Goal: Task Accomplishment & Management: Manage account settings

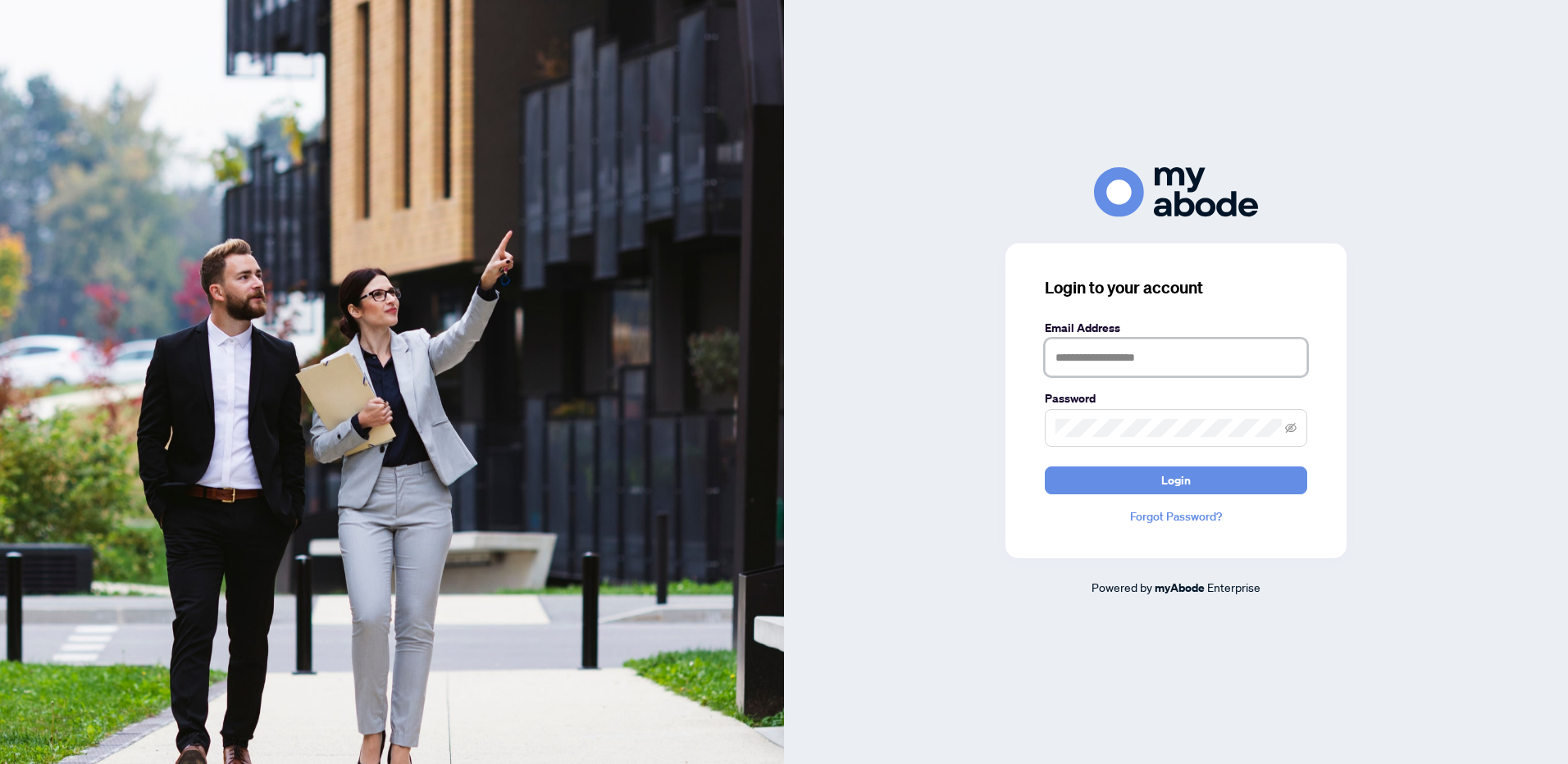
click at [1065, 359] on input "text" at bounding box center [1176, 358] width 262 height 38
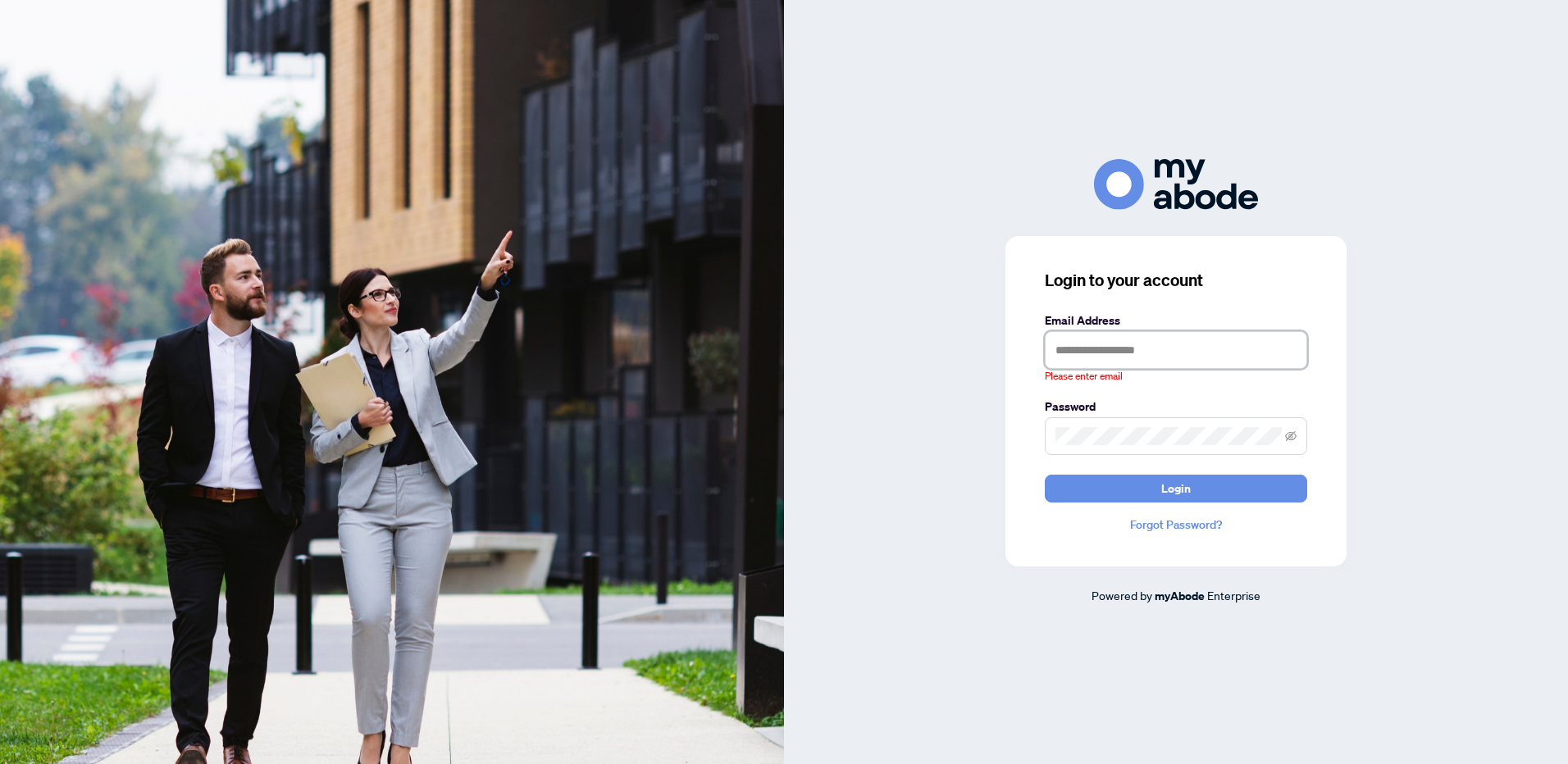
click at [1070, 347] on input "text" at bounding box center [1176, 350] width 262 height 38
type input "**********"
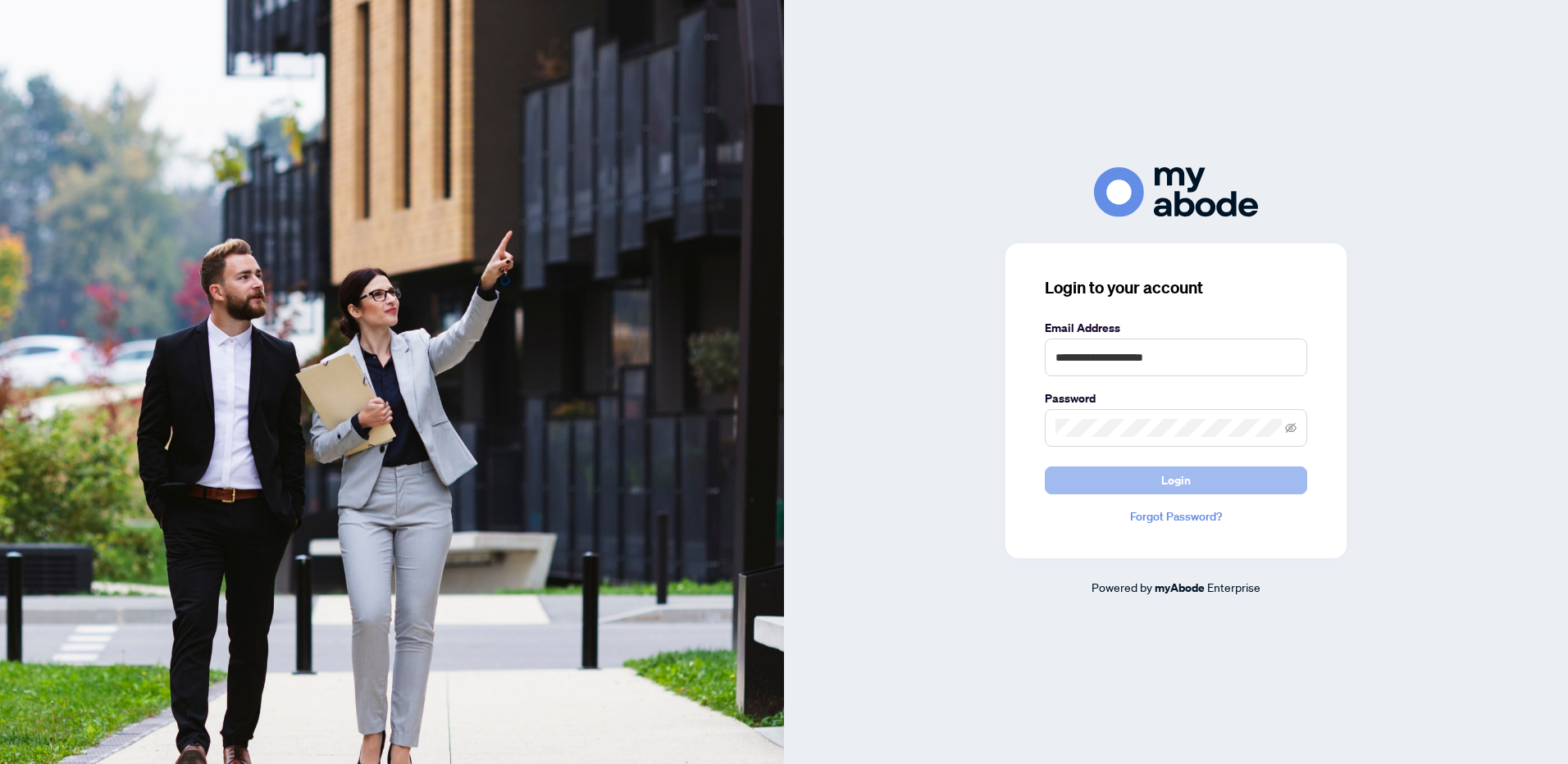
click at [1190, 484] on button "Login" at bounding box center [1176, 480] width 262 height 27
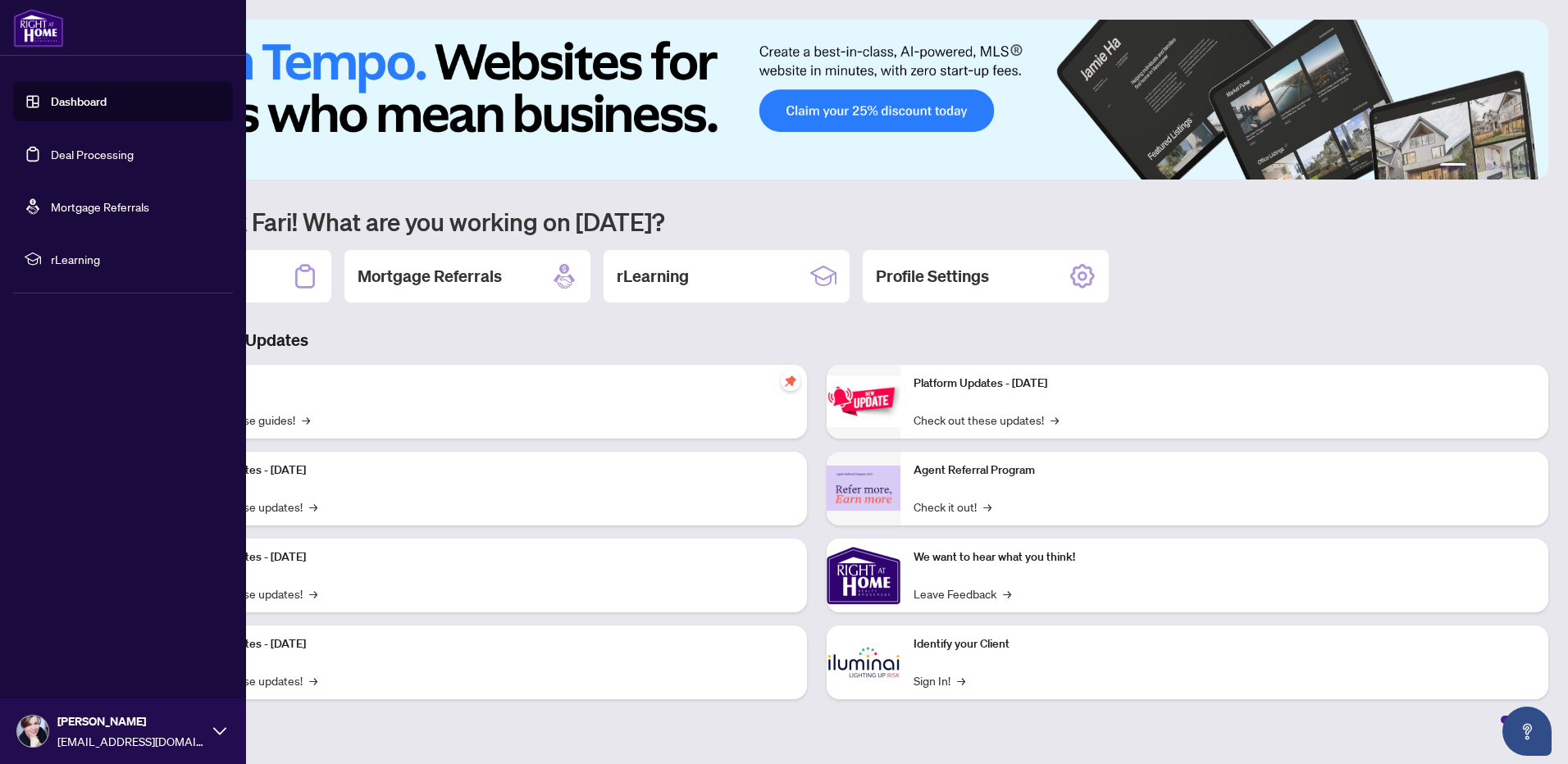
click at [118, 279] on li "Dashboard Deal Processing Mortgage Referrals rLearning" at bounding box center [123, 181] width 220 height 223
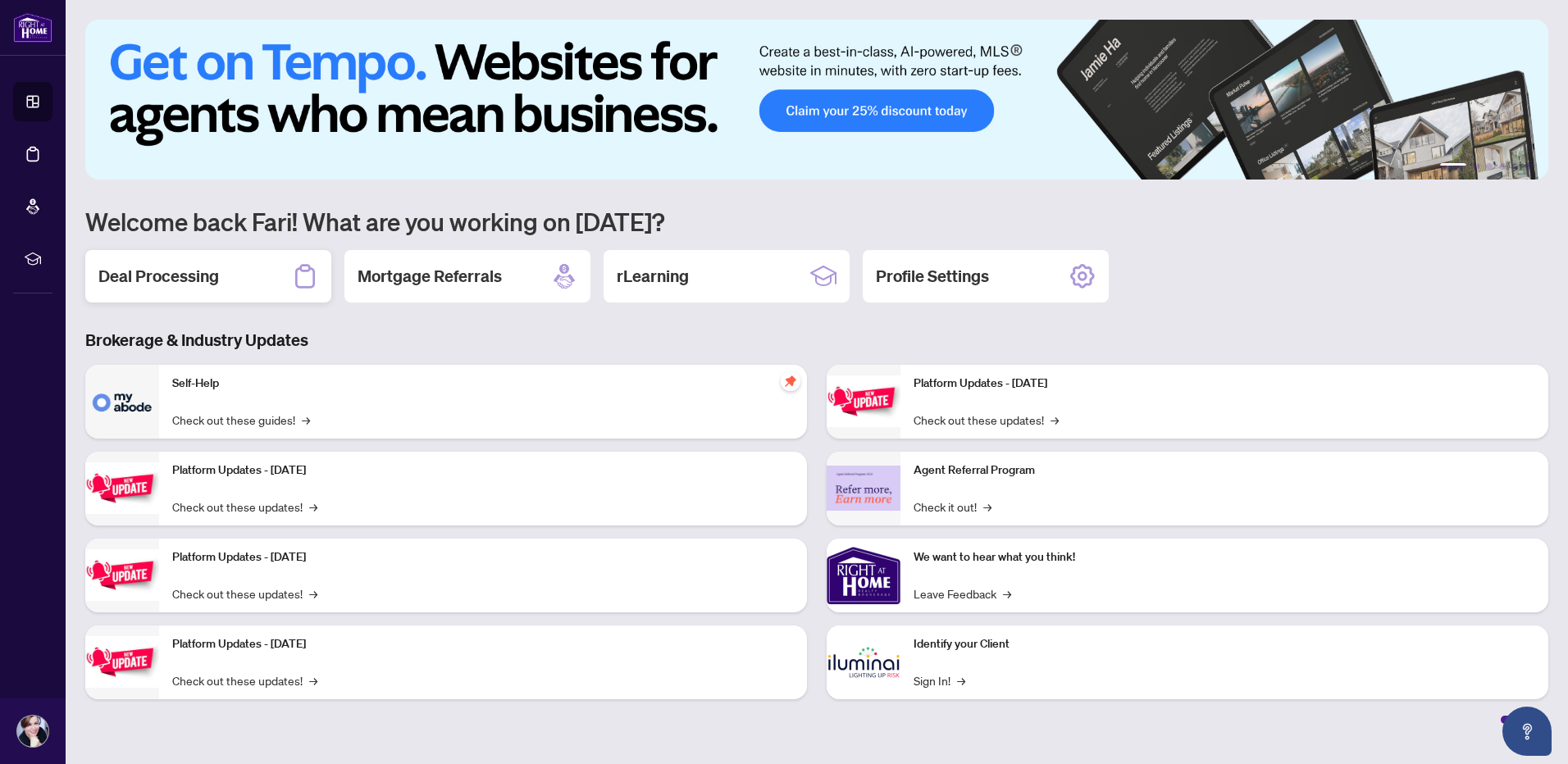
click at [170, 272] on h2 "Deal Processing" at bounding box center [158, 276] width 120 height 23
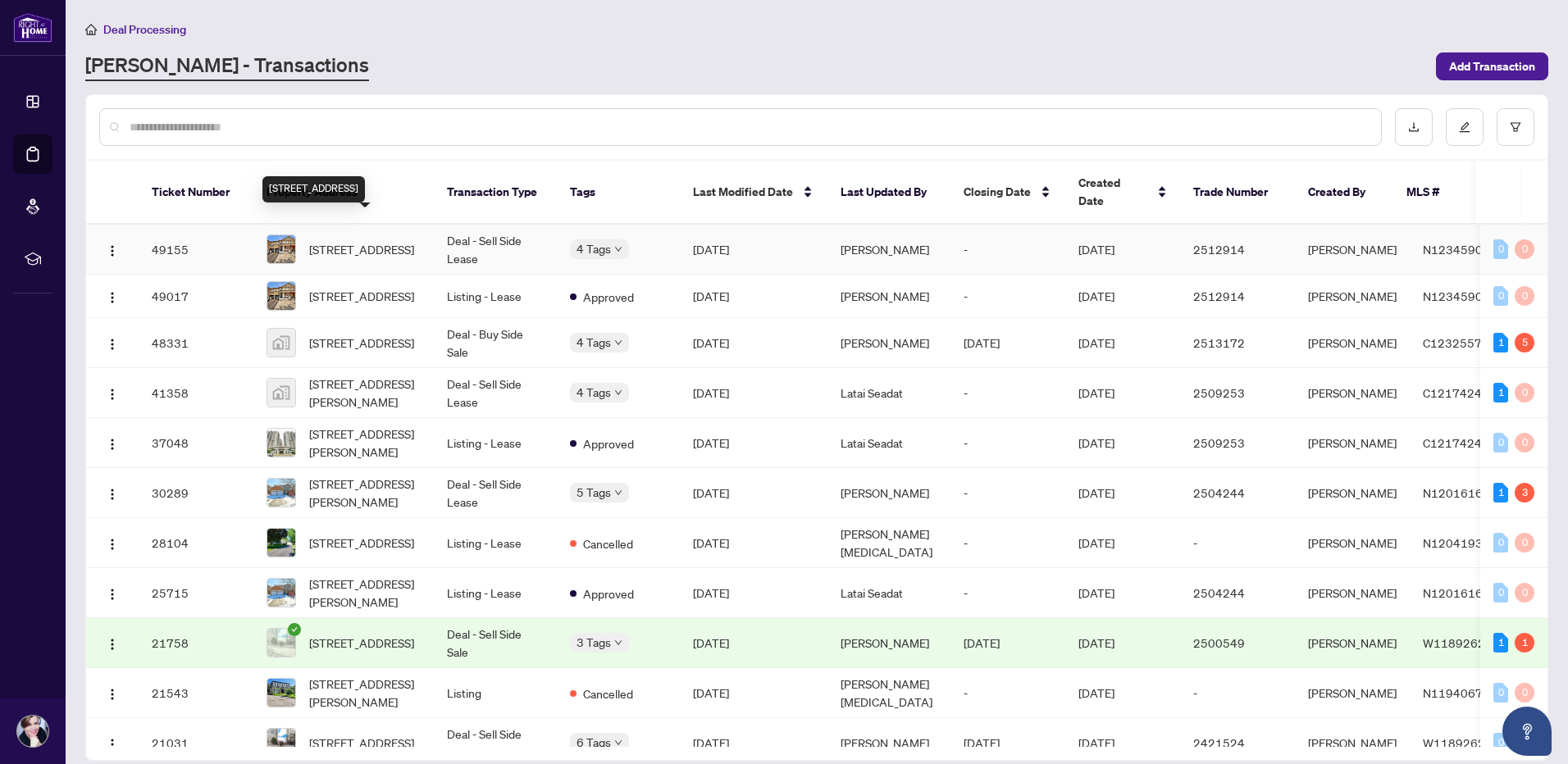
click at [334, 240] on span "[STREET_ADDRESS]" at bounding box center [362, 249] width 105 height 18
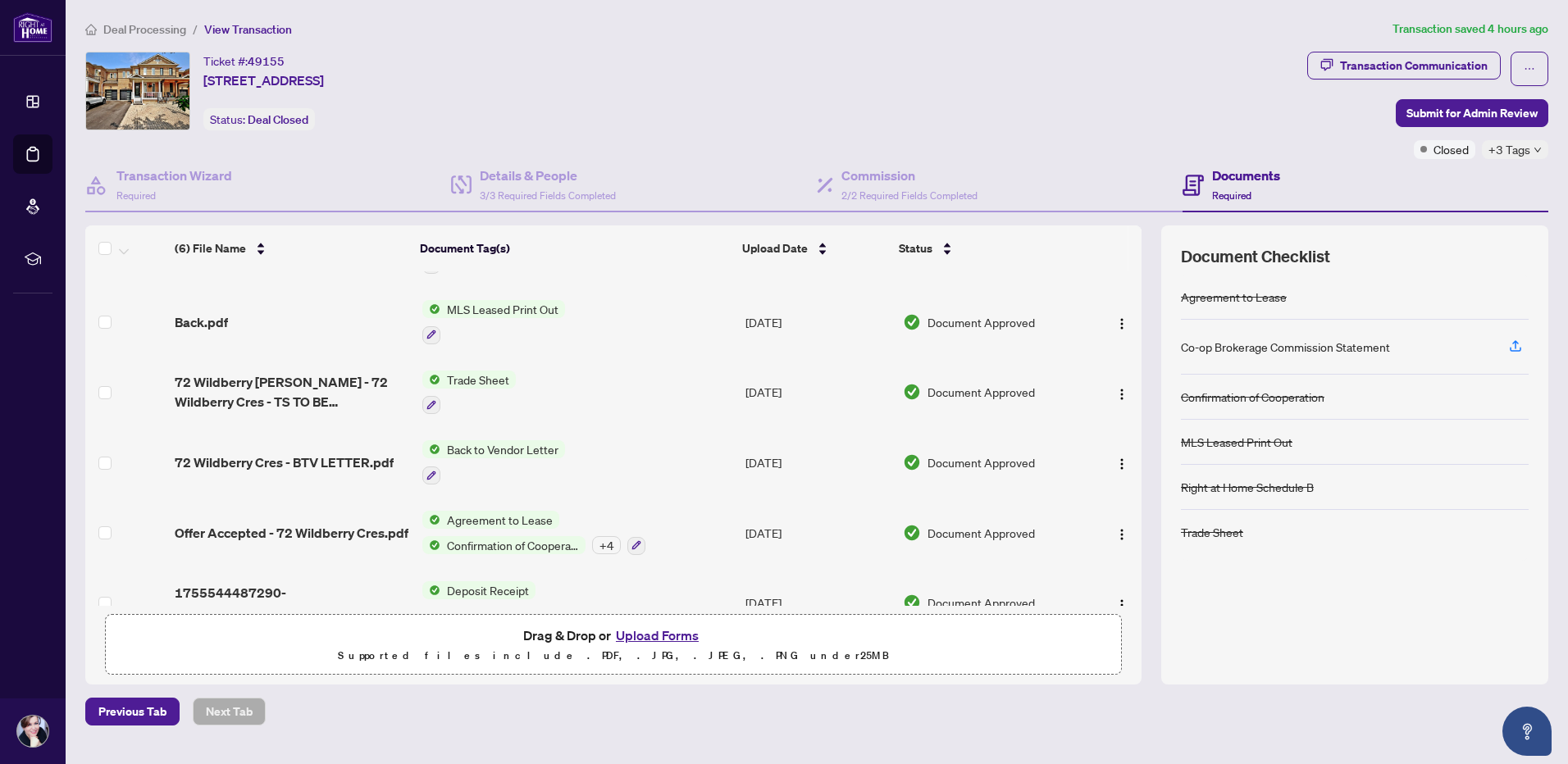
scroll to position [86, 0]
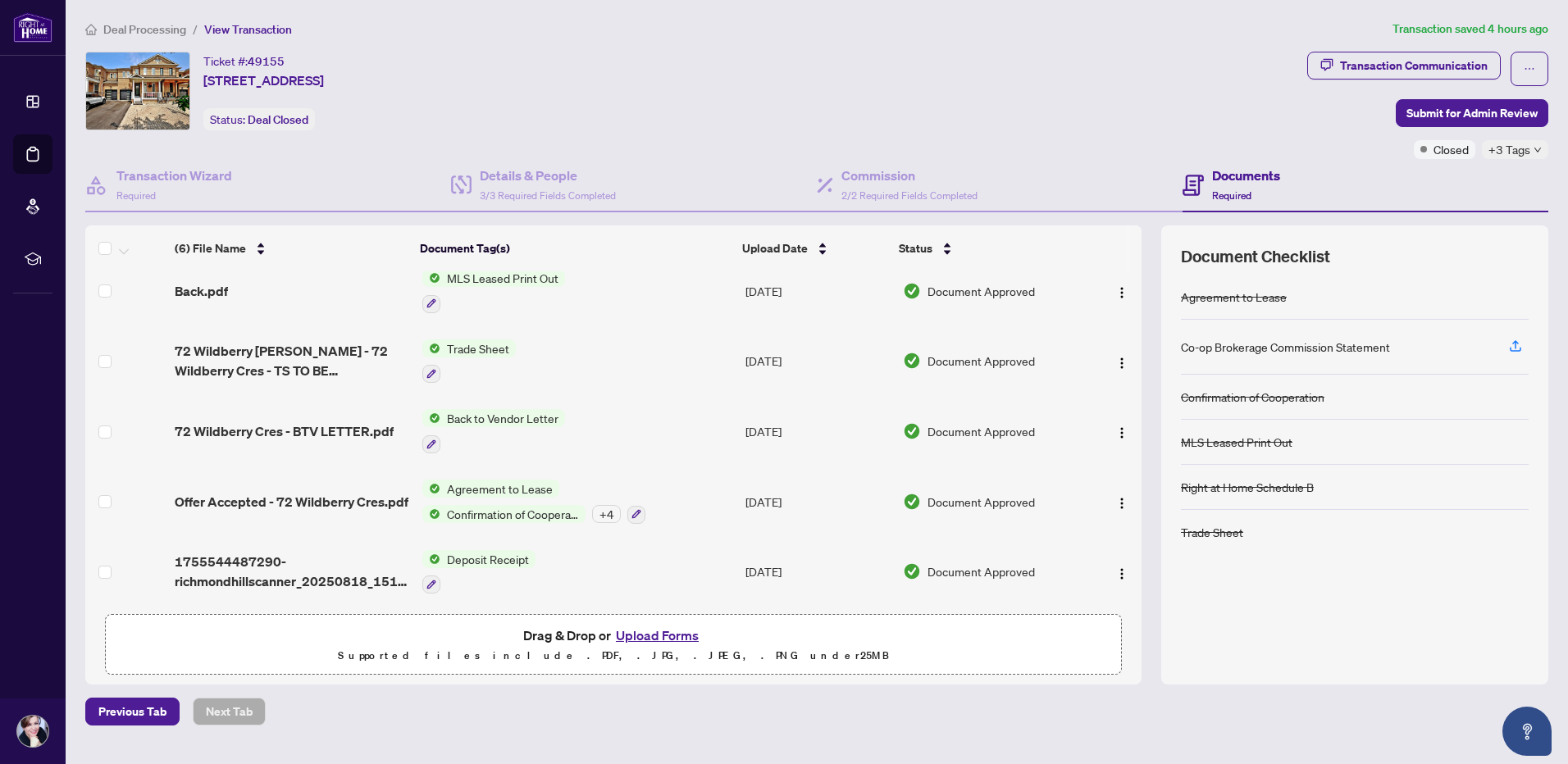
click at [606, 506] on div "+ 4" at bounding box center [606, 514] width 28 height 18
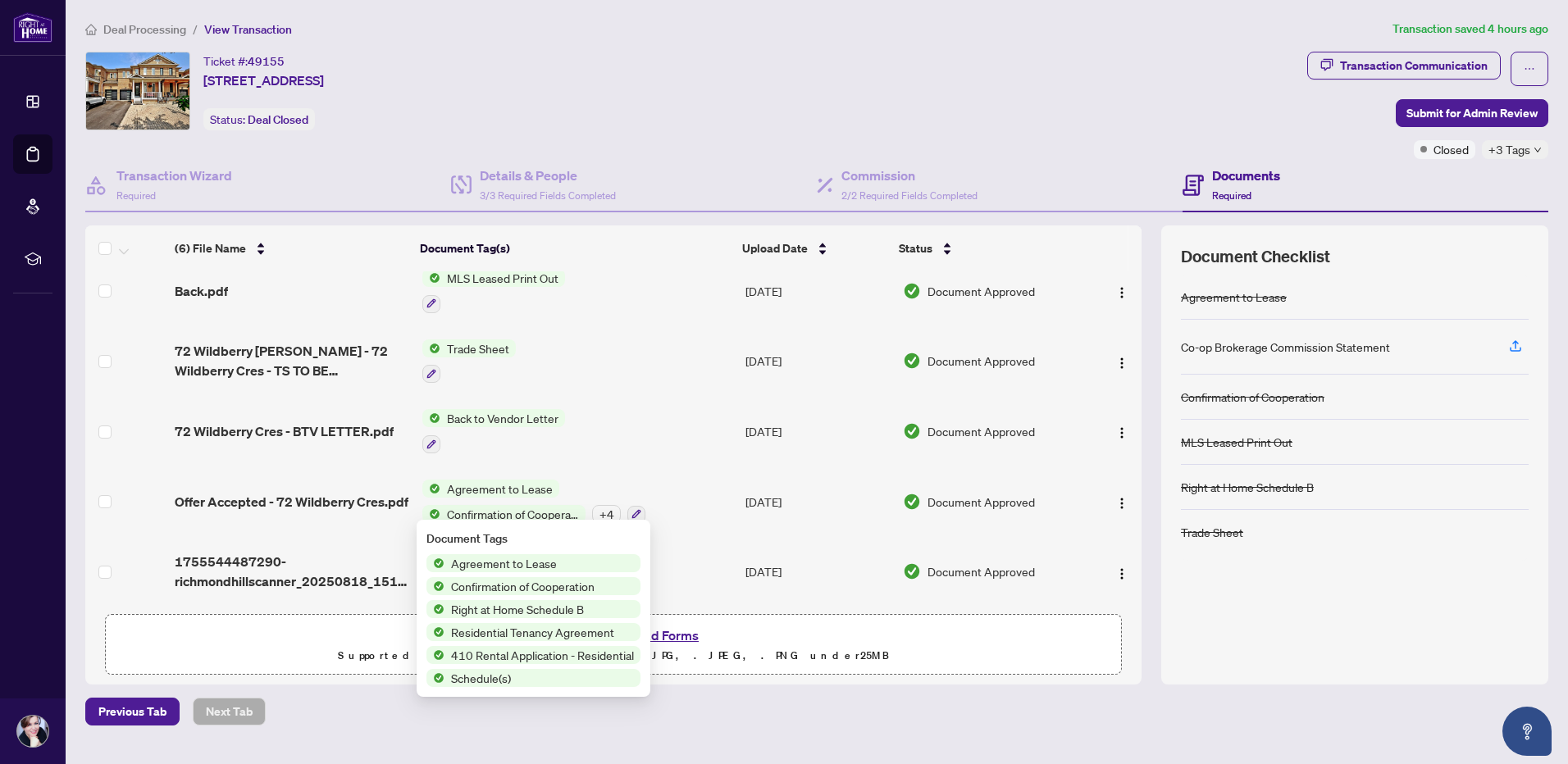
click at [812, 730] on main "Deal Processing / View Transaction Transaction saved 4 hours ago Ticket #: 4915…" at bounding box center [816, 382] width 1503 height 764
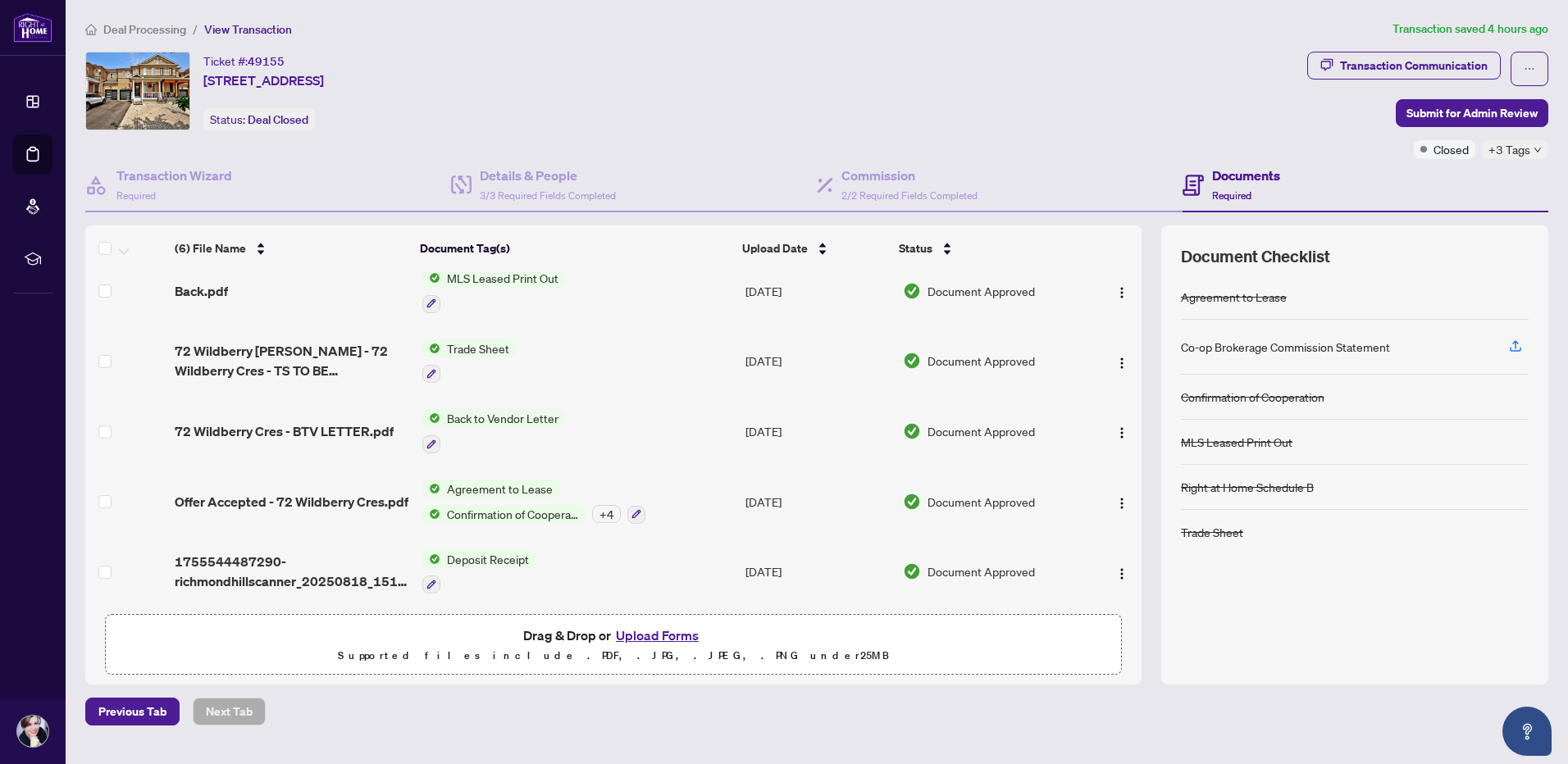
scroll to position [0, 0]
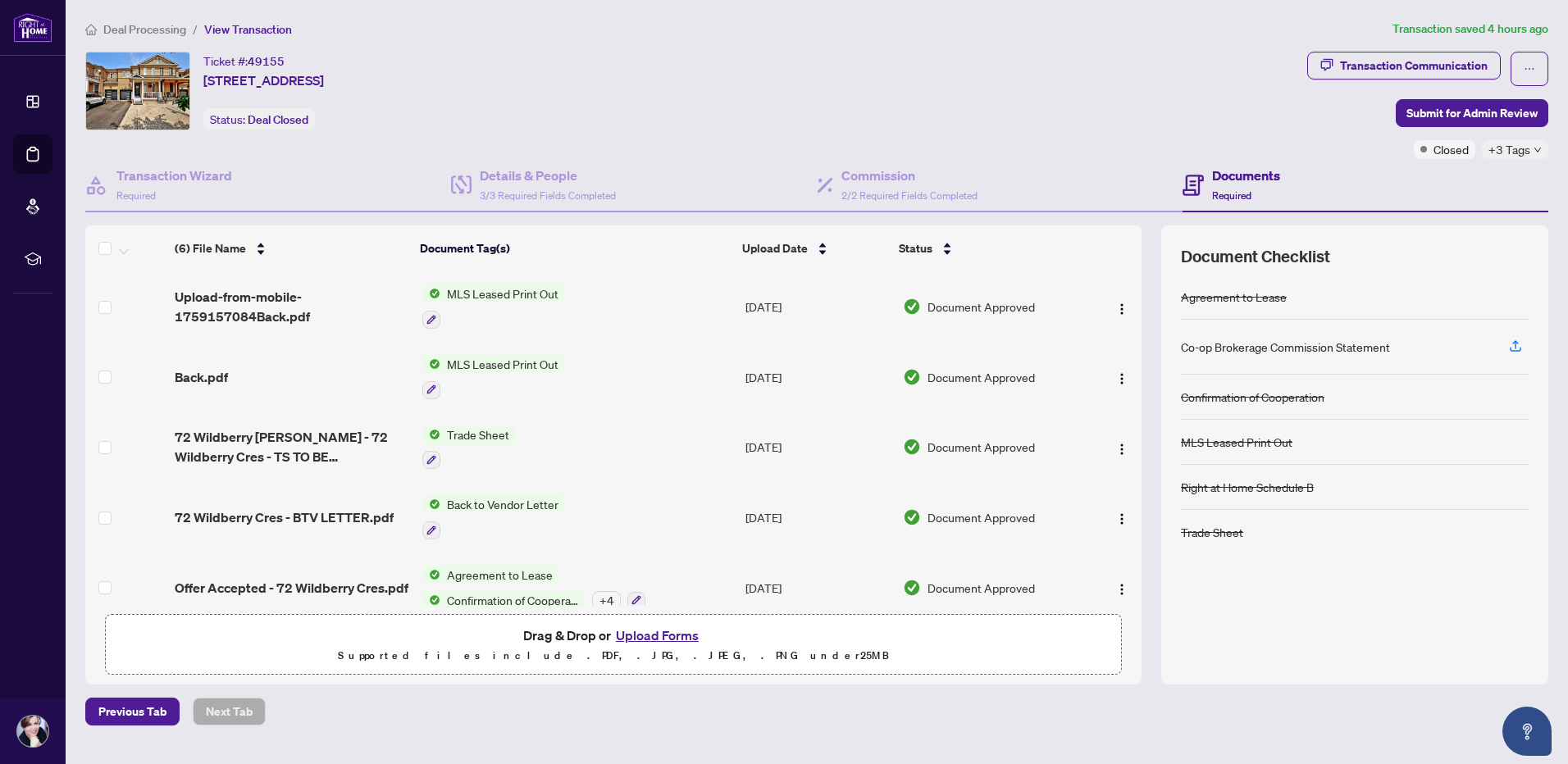
click at [1161, 716] on div "Previous Tab Next Tab" at bounding box center [816, 711] width 1463 height 27
click at [1238, 169] on h4 "Documents" at bounding box center [1246, 175] width 68 height 20
click at [1238, 173] on h4 "Documents" at bounding box center [1246, 175] width 68 height 20
click at [1139, 253] on th at bounding box center [1135, 248] width 13 height 46
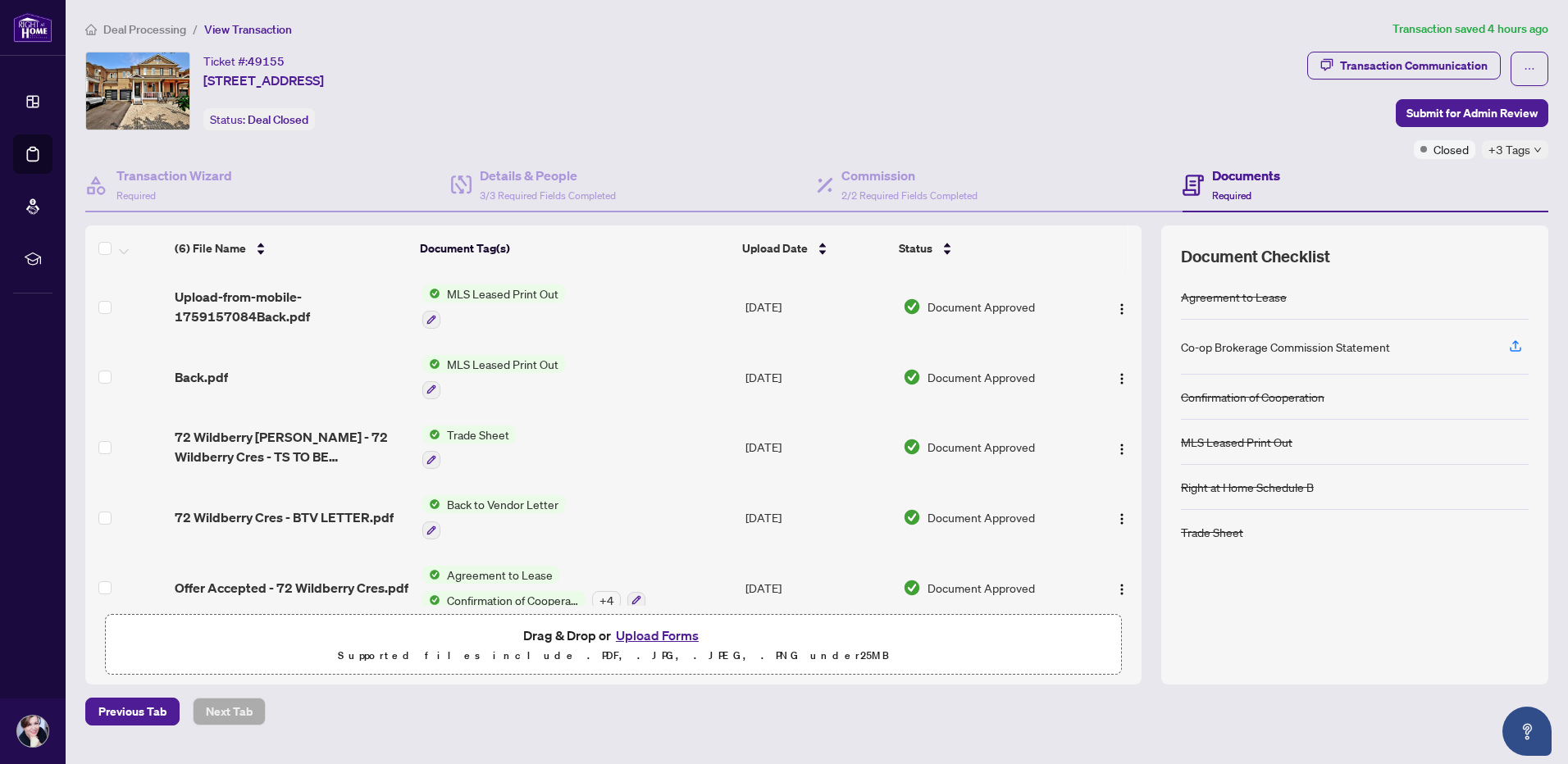
click at [982, 146] on div "Ticket #: 49155 [STREET_ADDRESS] Status: Deal Closed" at bounding box center [693, 105] width 1222 height 107
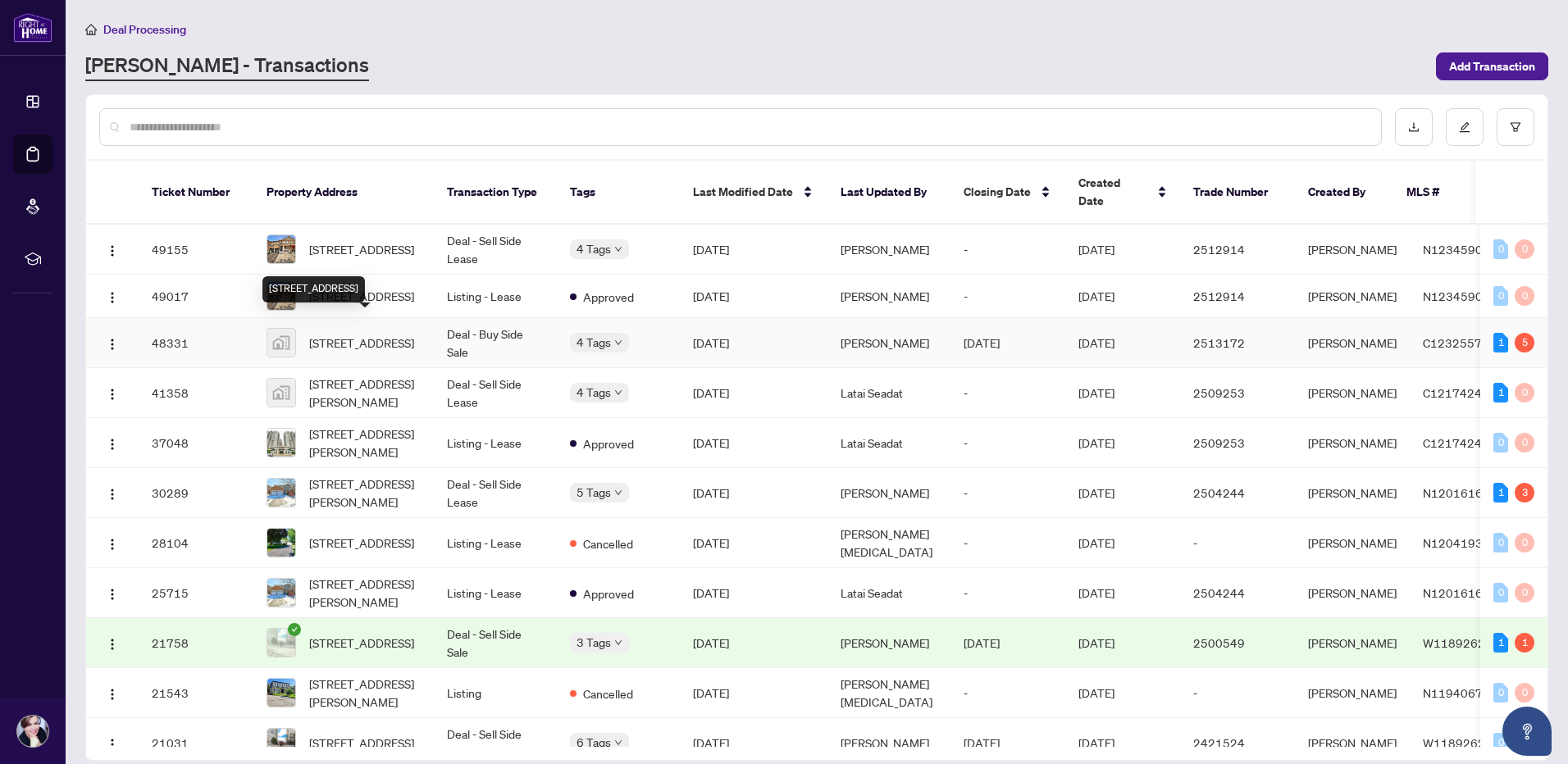
click at [365, 334] on span "[STREET_ADDRESS]" at bounding box center [362, 343] width 105 height 18
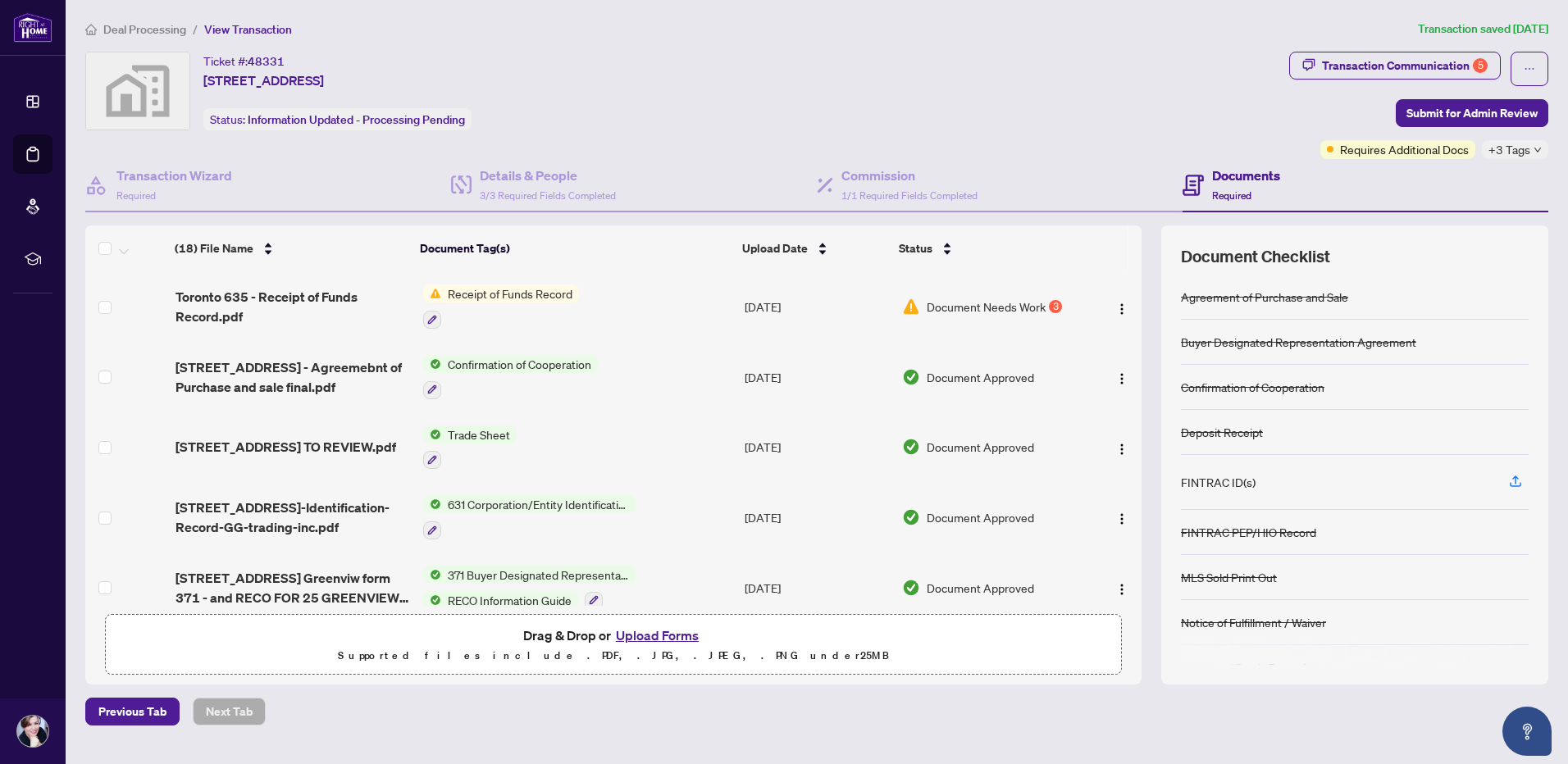
click at [1197, 482] on div "FINTRAC ID(s)" at bounding box center [1218, 482] width 75 height 18
click at [1514, 476] on icon "button" at bounding box center [1516, 482] width 15 height 15
click at [1363, 152] on span "Requires Additional Docs" at bounding box center [1405, 149] width 129 height 18
click at [1538, 143] on div "+3 Tags" at bounding box center [1515, 150] width 66 height 19
click at [1425, 184] on span "Closed" at bounding box center [1432, 184] width 35 height 18
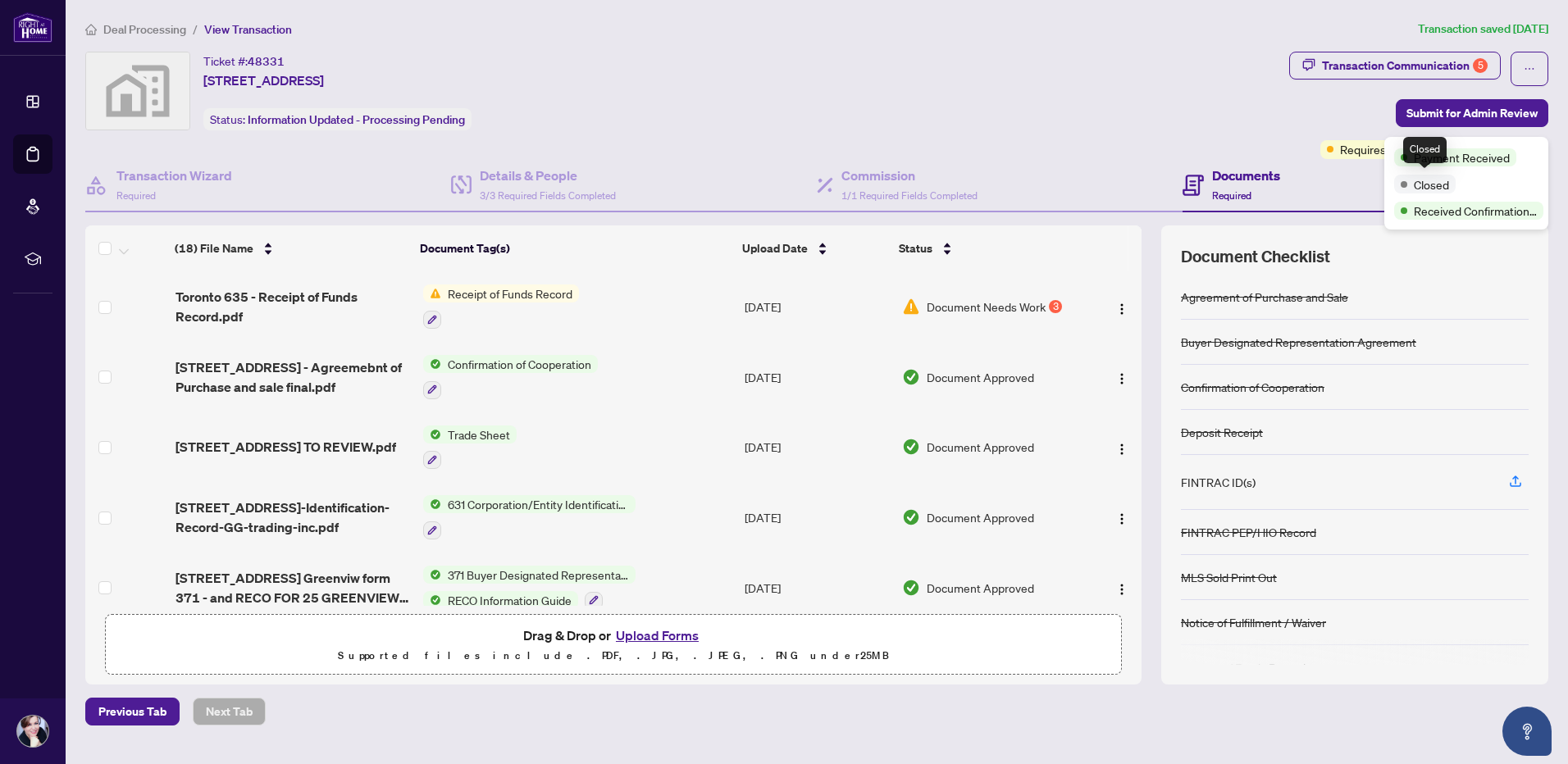
click at [1407, 184] on span at bounding box center [1404, 184] width 7 height 7
click at [1422, 152] on div "Closed" at bounding box center [1425, 151] width 44 height 27
click at [1357, 181] on div "Documents Required" at bounding box center [1365, 186] width 365 height 53
click at [490, 285] on span "Receipt of Funds Record" at bounding box center [510, 293] width 138 height 18
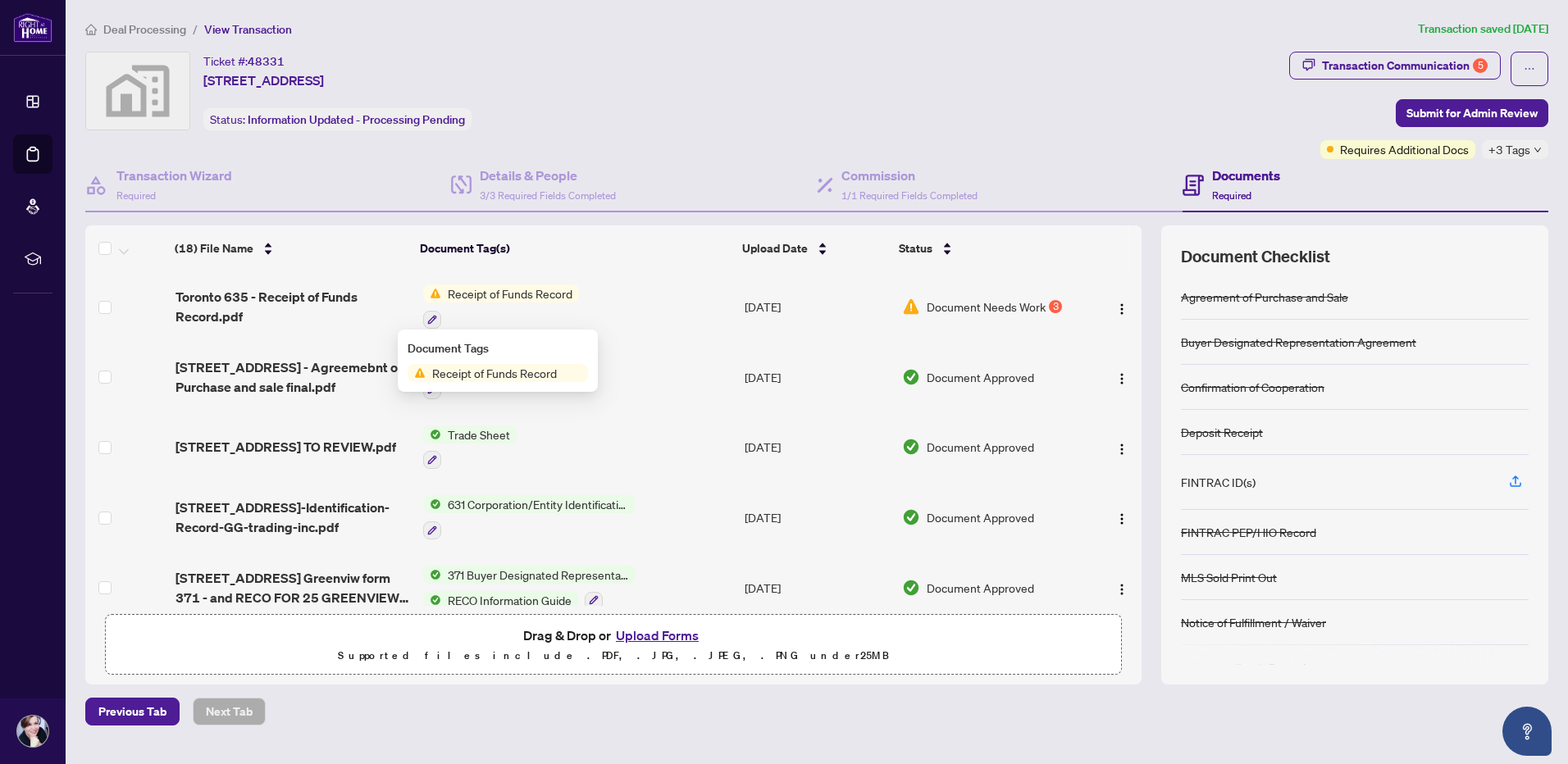
click at [479, 373] on span "Receipt of Funds Record" at bounding box center [495, 373] width 138 height 18
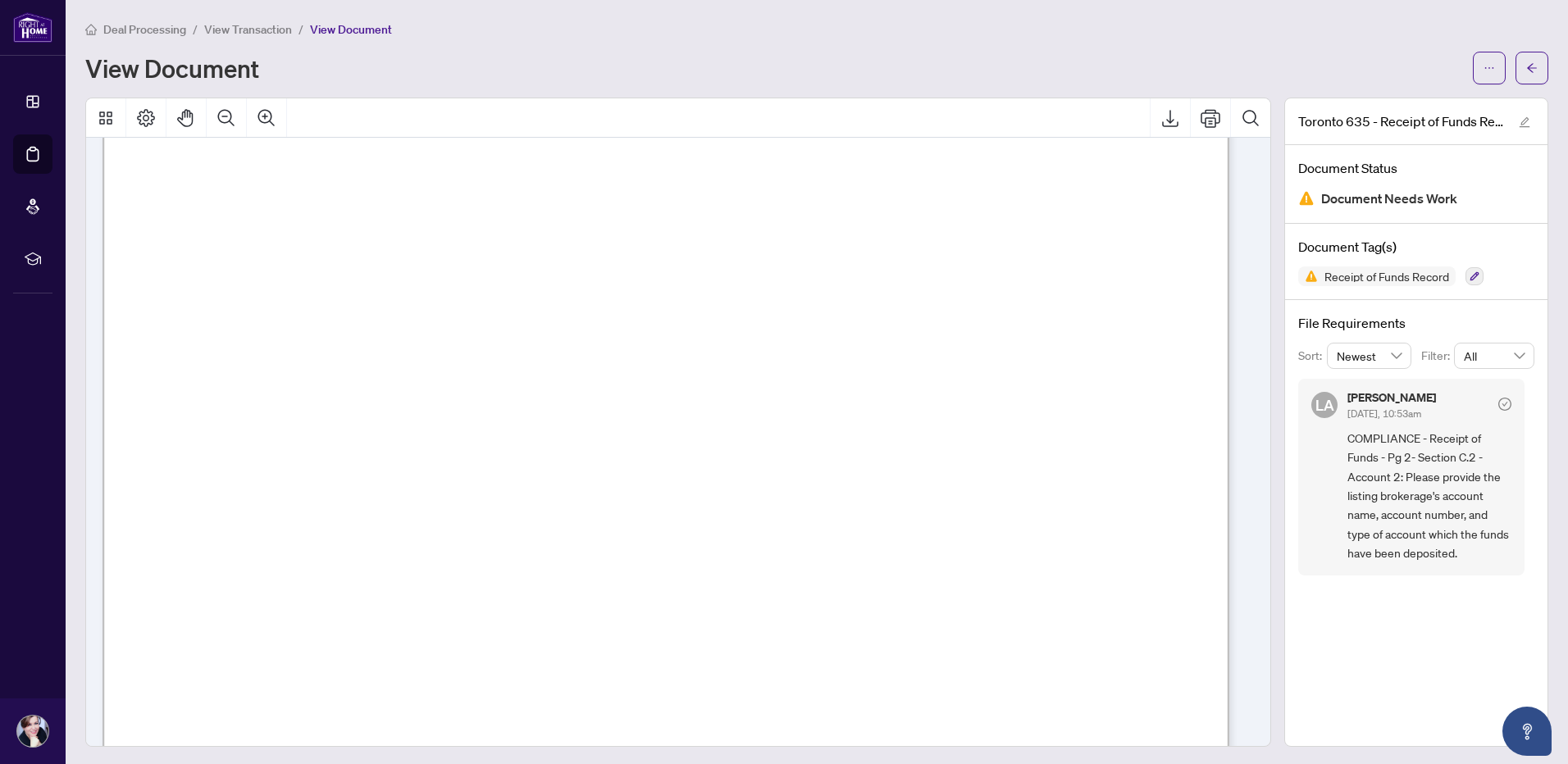
scroll to position [1641, 0]
click at [1012, 55] on div "View Document" at bounding box center [774, 68] width 1378 height 27
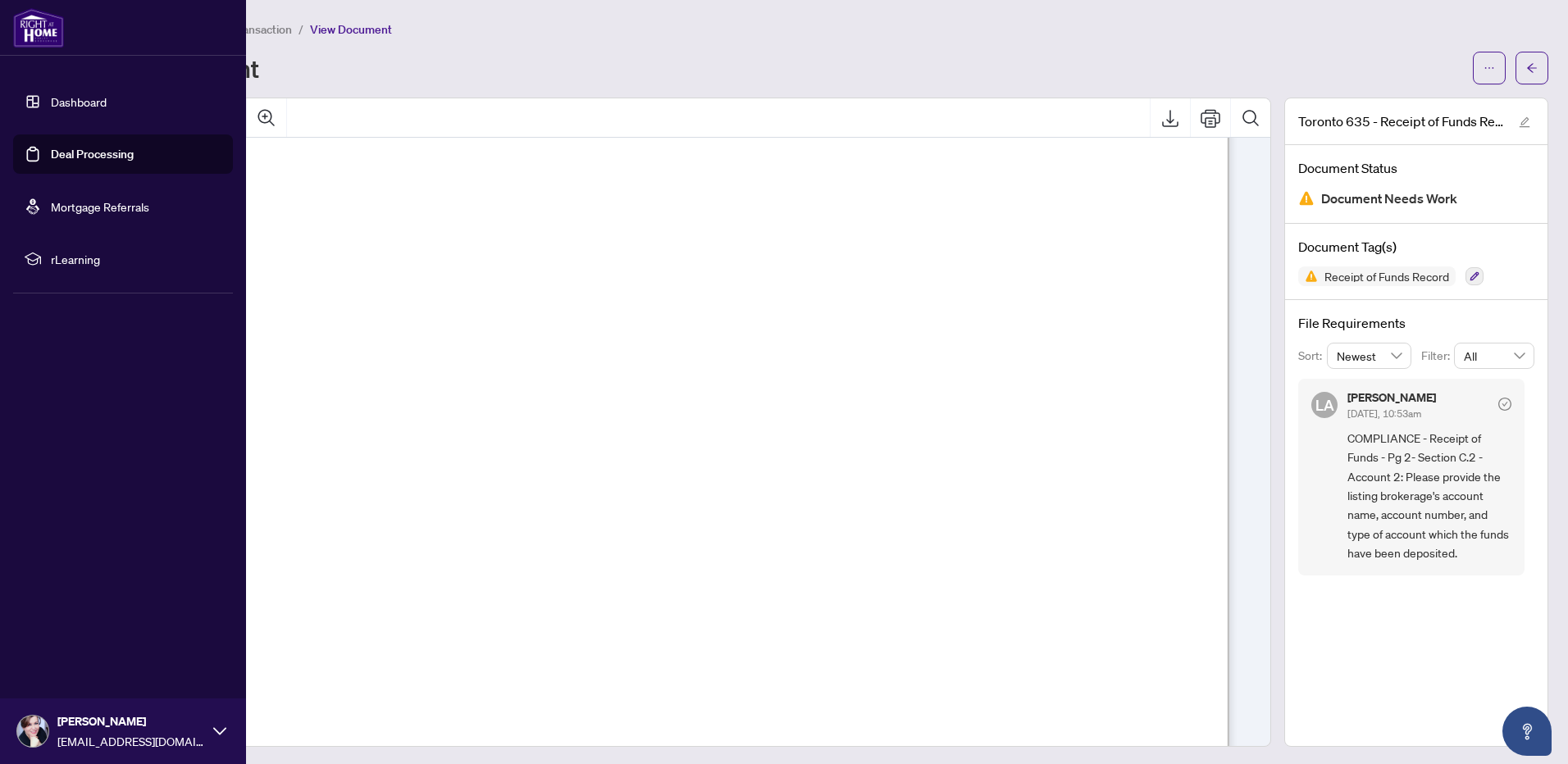
click at [54, 96] on link "Dashboard" at bounding box center [79, 102] width 56 height 15
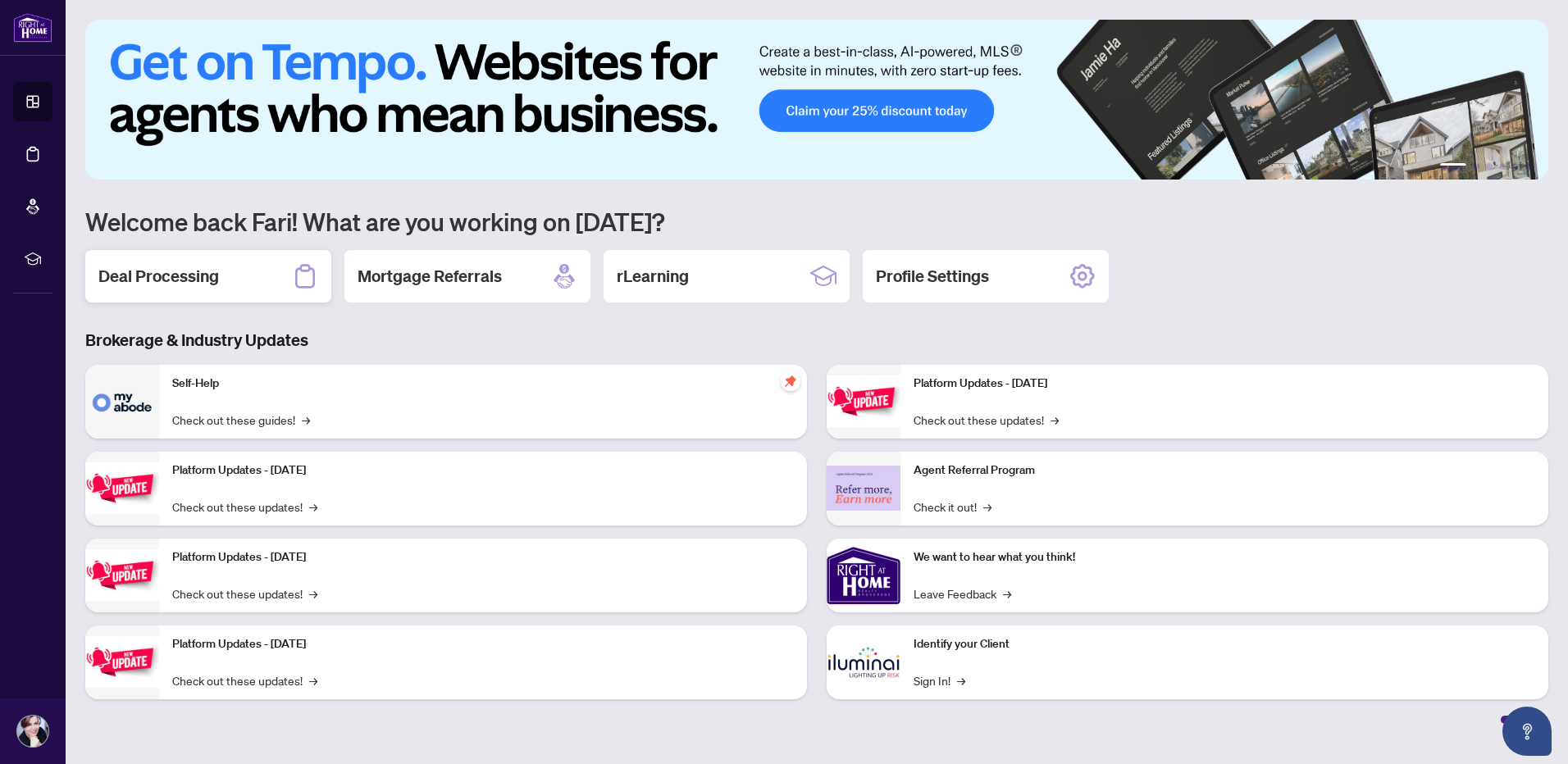
click at [160, 274] on h2 "Deal Processing" at bounding box center [158, 276] width 120 height 23
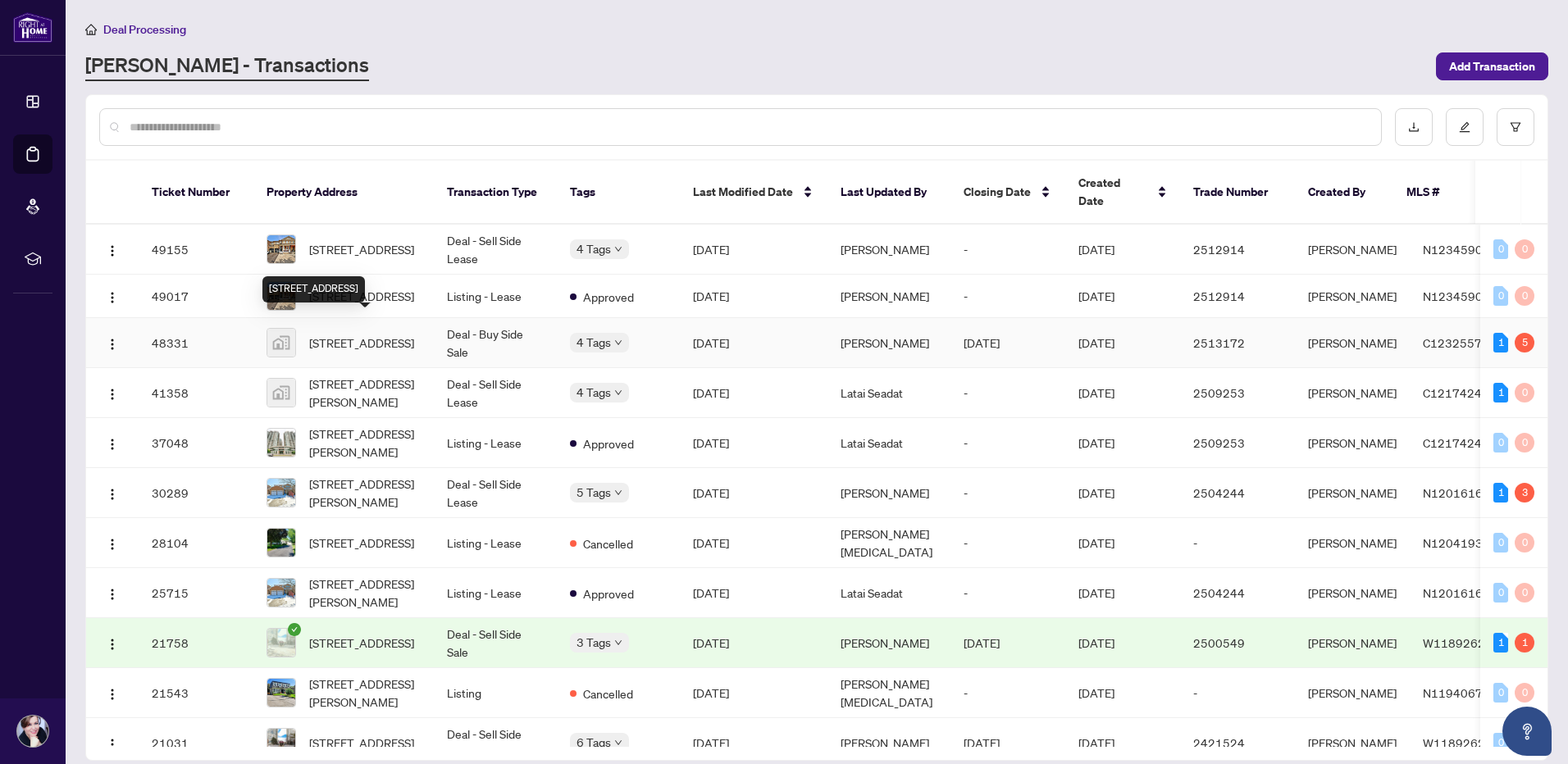
click at [371, 334] on span "[STREET_ADDRESS]" at bounding box center [362, 343] width 105 height 18
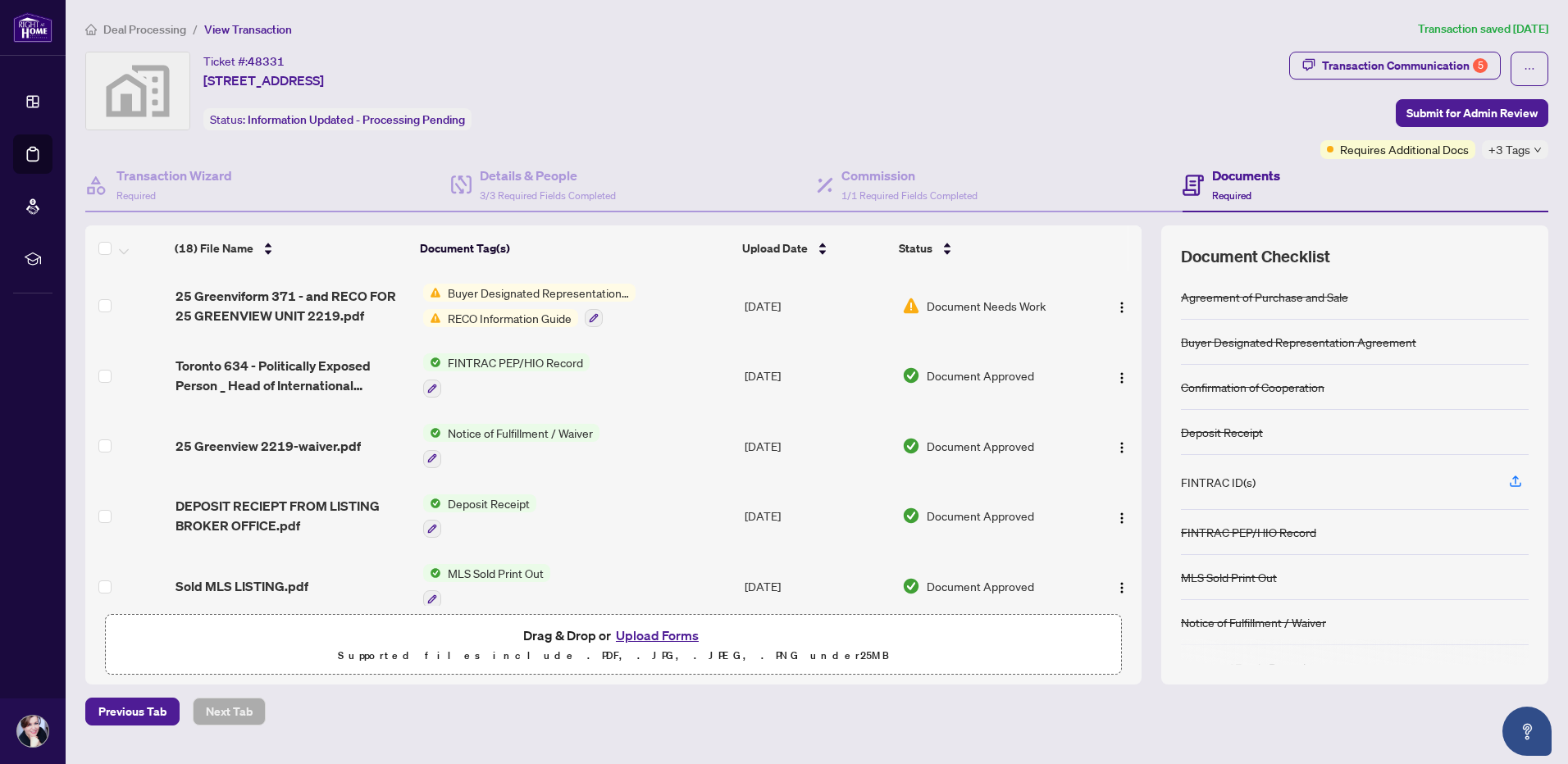
scroll to position [574, 0]
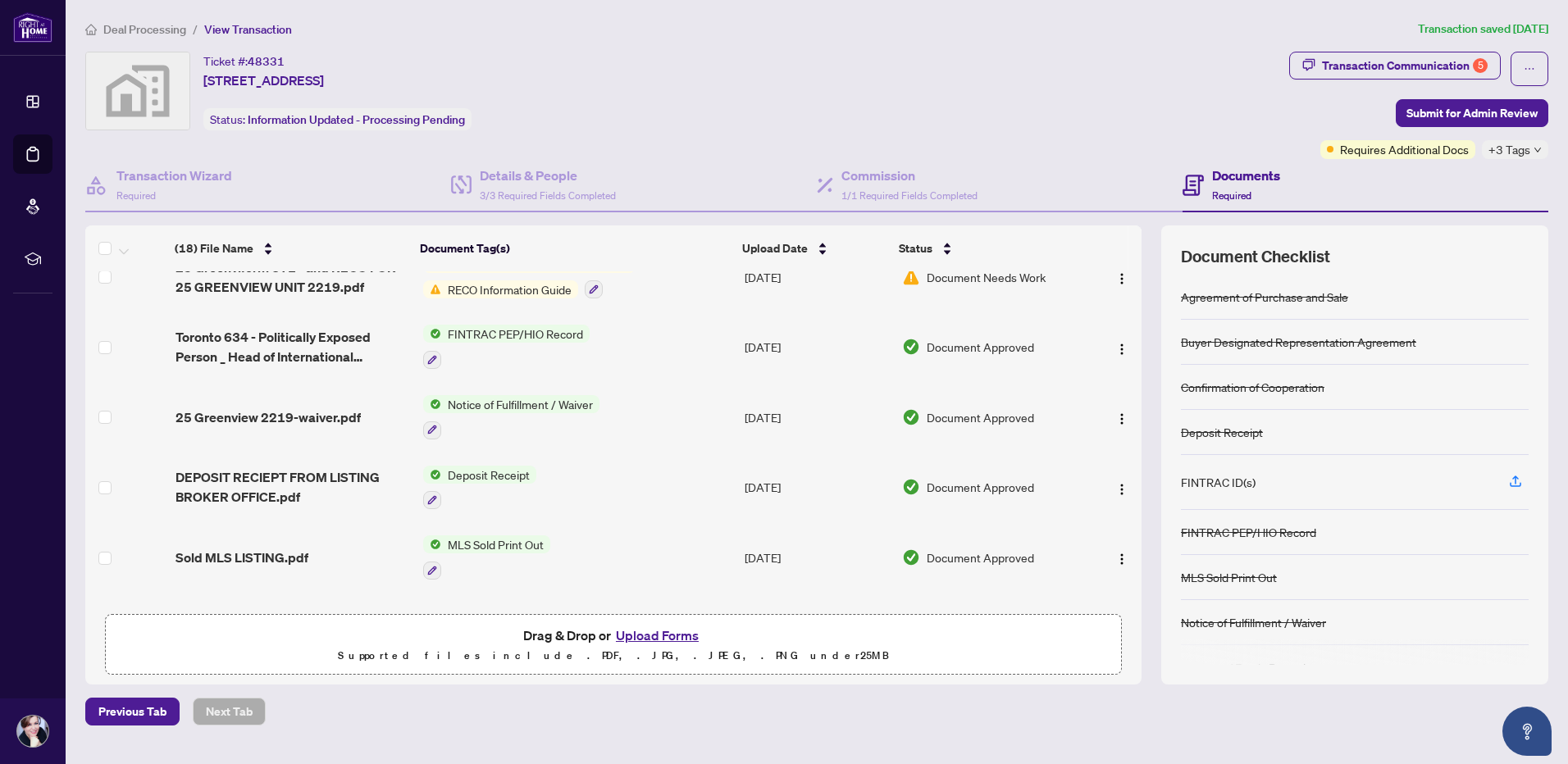
click at [473, 466] on span "Deposit Receipt" at bounding box center [489, 474] width 95 height 18
click at [629, 474] on td "Deposit Receipt" at bounding box center [578, 488] width 322 height 71
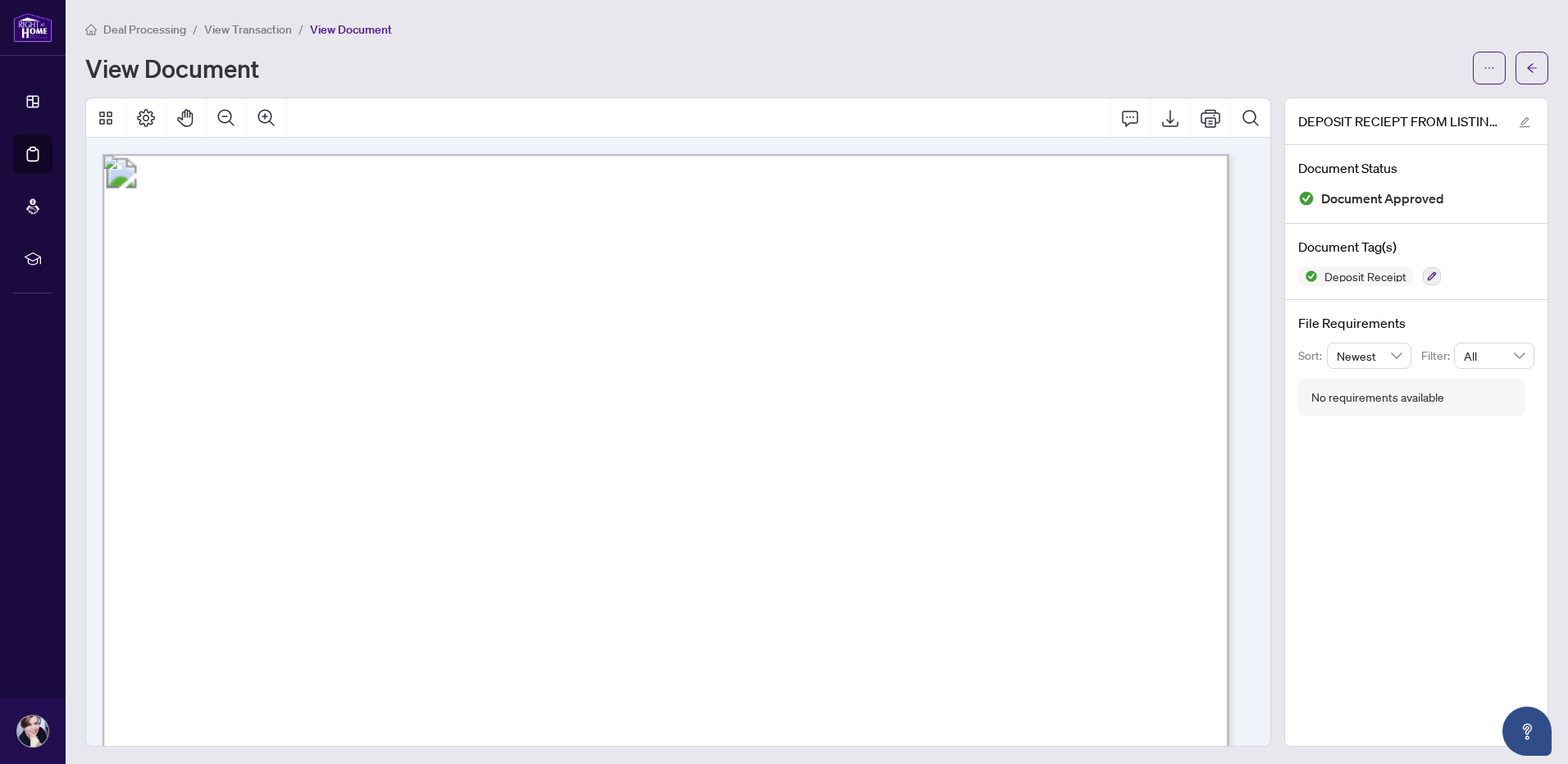
click at [1015, 32] on div "Deal Processing / View Transaction / View Document" at bounding box center [816, 29] width 1463 height 19
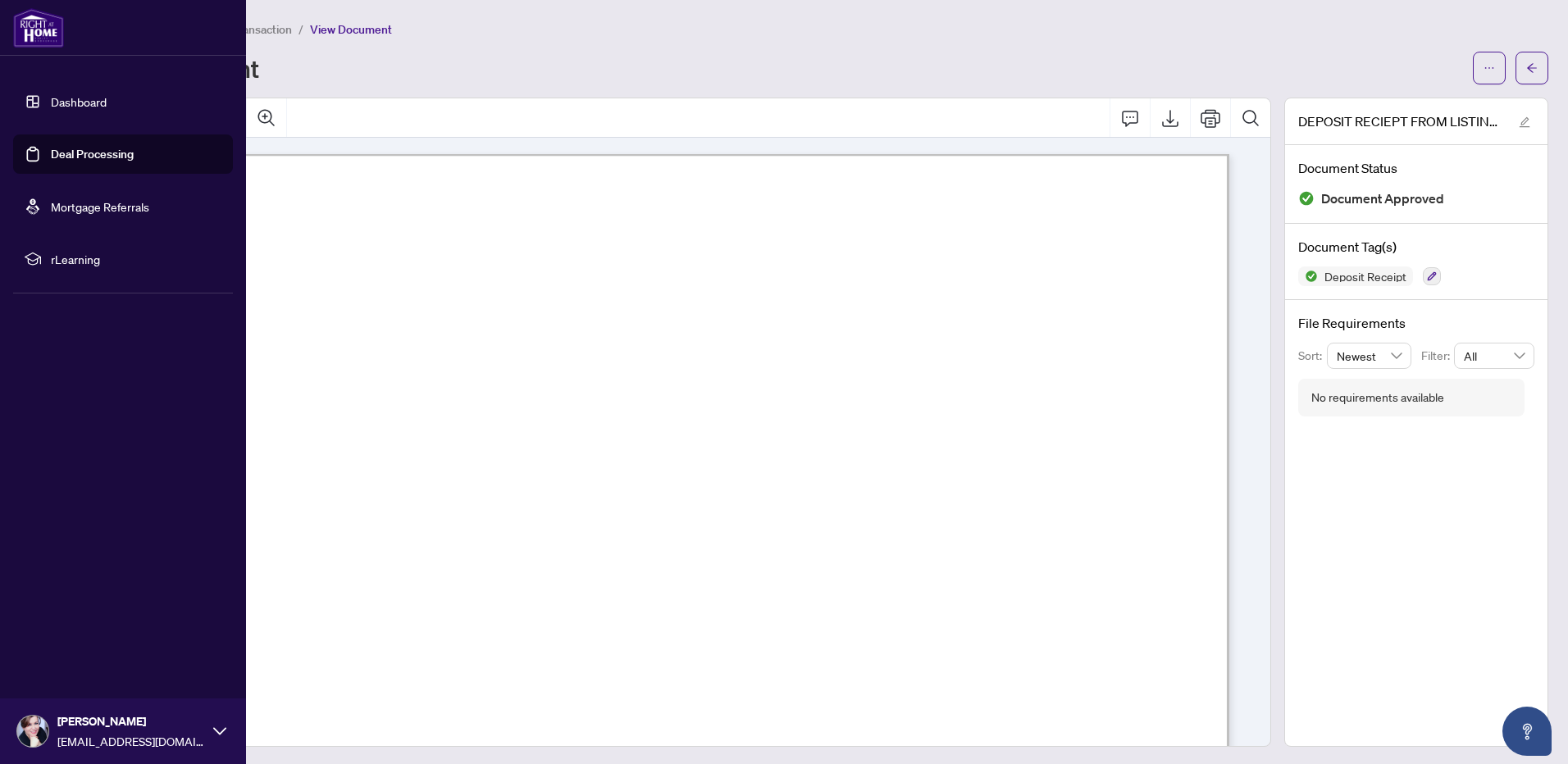
click at [61, 99] on link "Dashboard" at bounding box center [79, 102] width 56 height 15
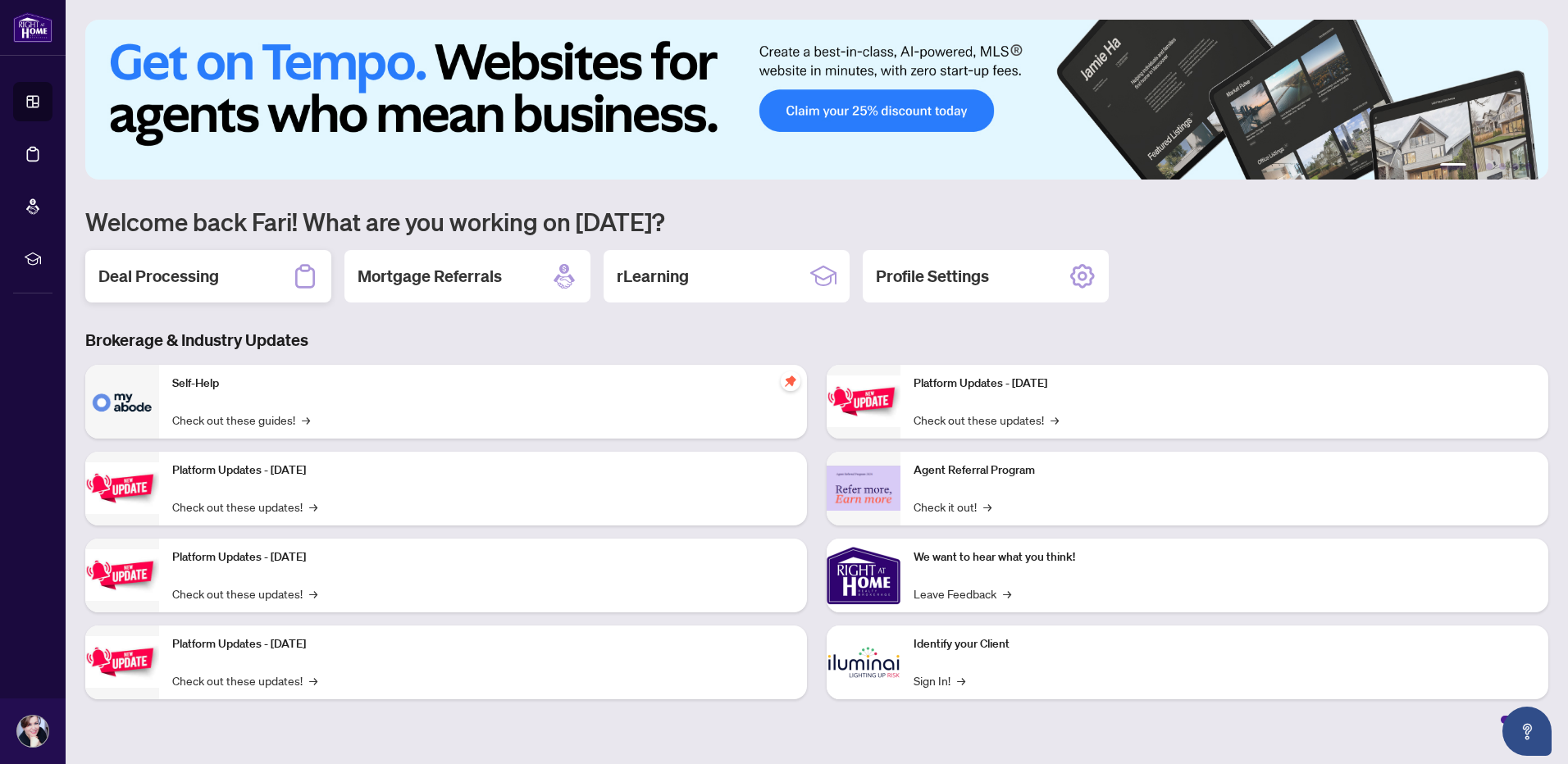
click at [175, 273] on h2 "Deal Processing" at bounding box center [158, 276] width 120 height 23
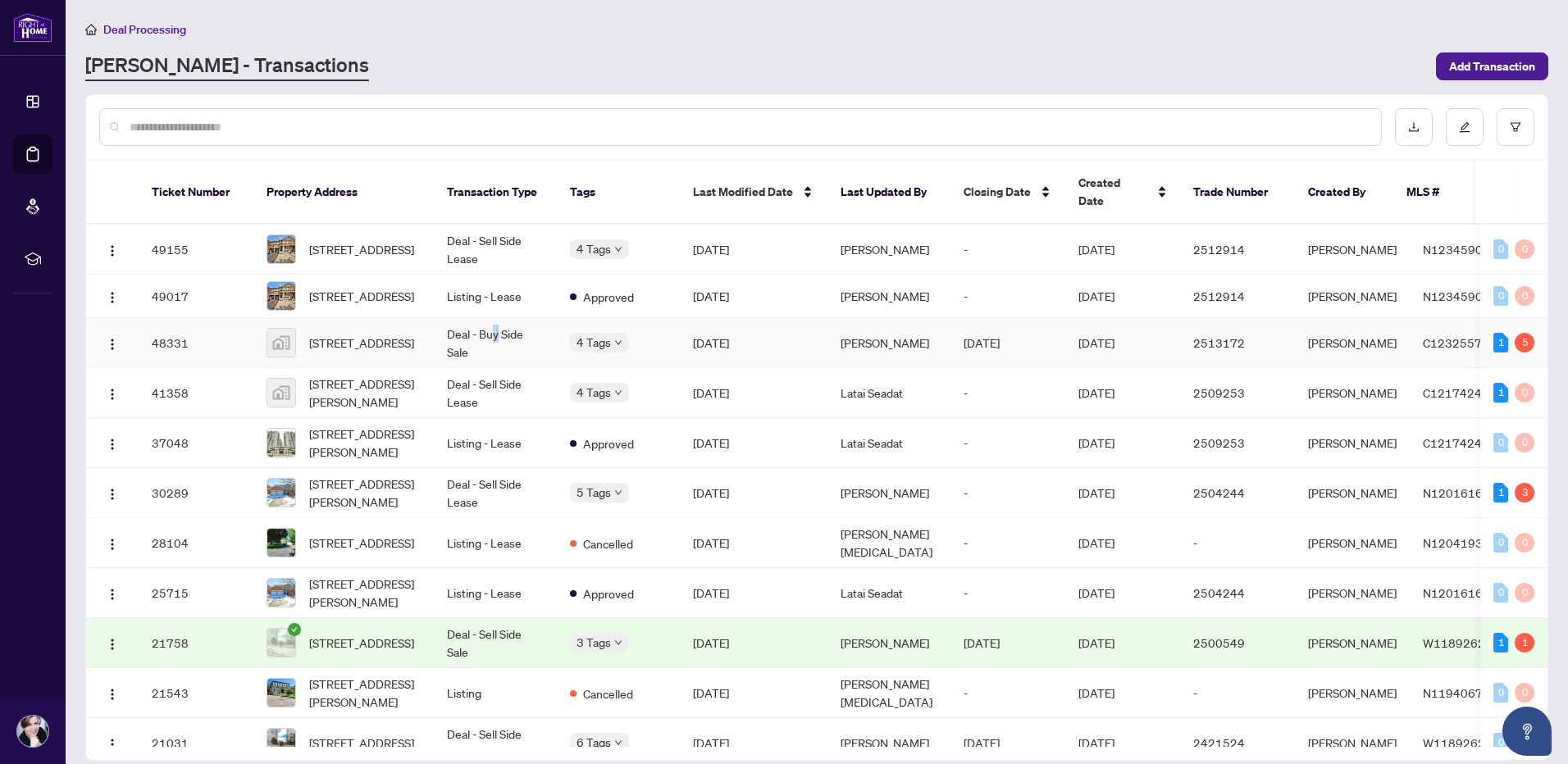
click at [499, 318] on td "Deal - Buy Side Sale" at bounding box center [495, 343] width 123 height 50
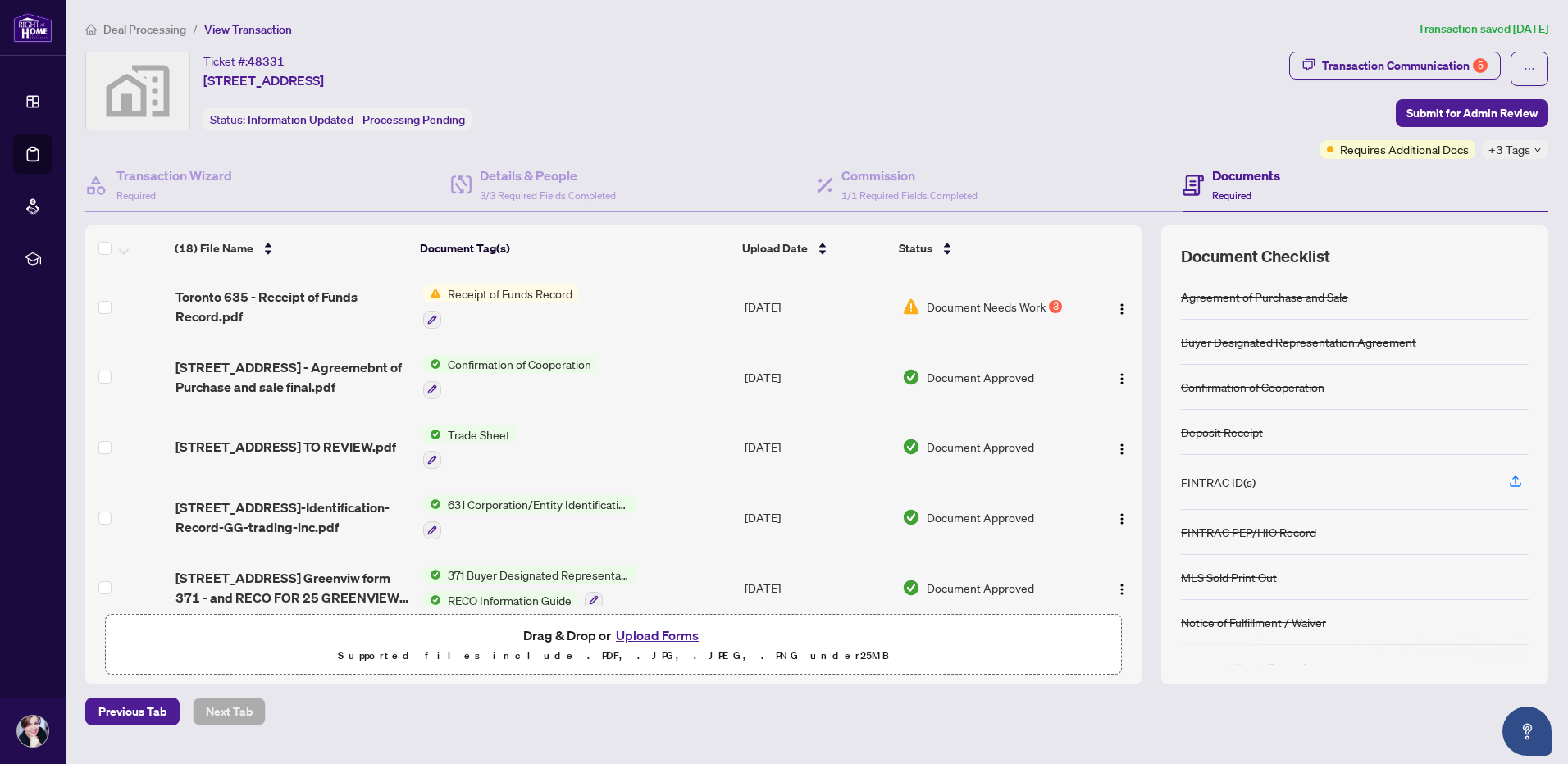
click at [466, 289] on span "Receipt of Funds Record" at bounding box center [510, 293] width 138 height 18
click at [449, 376] on span "Receipt of Funds Record" at bounding box center [495, 373] width 138 height 18
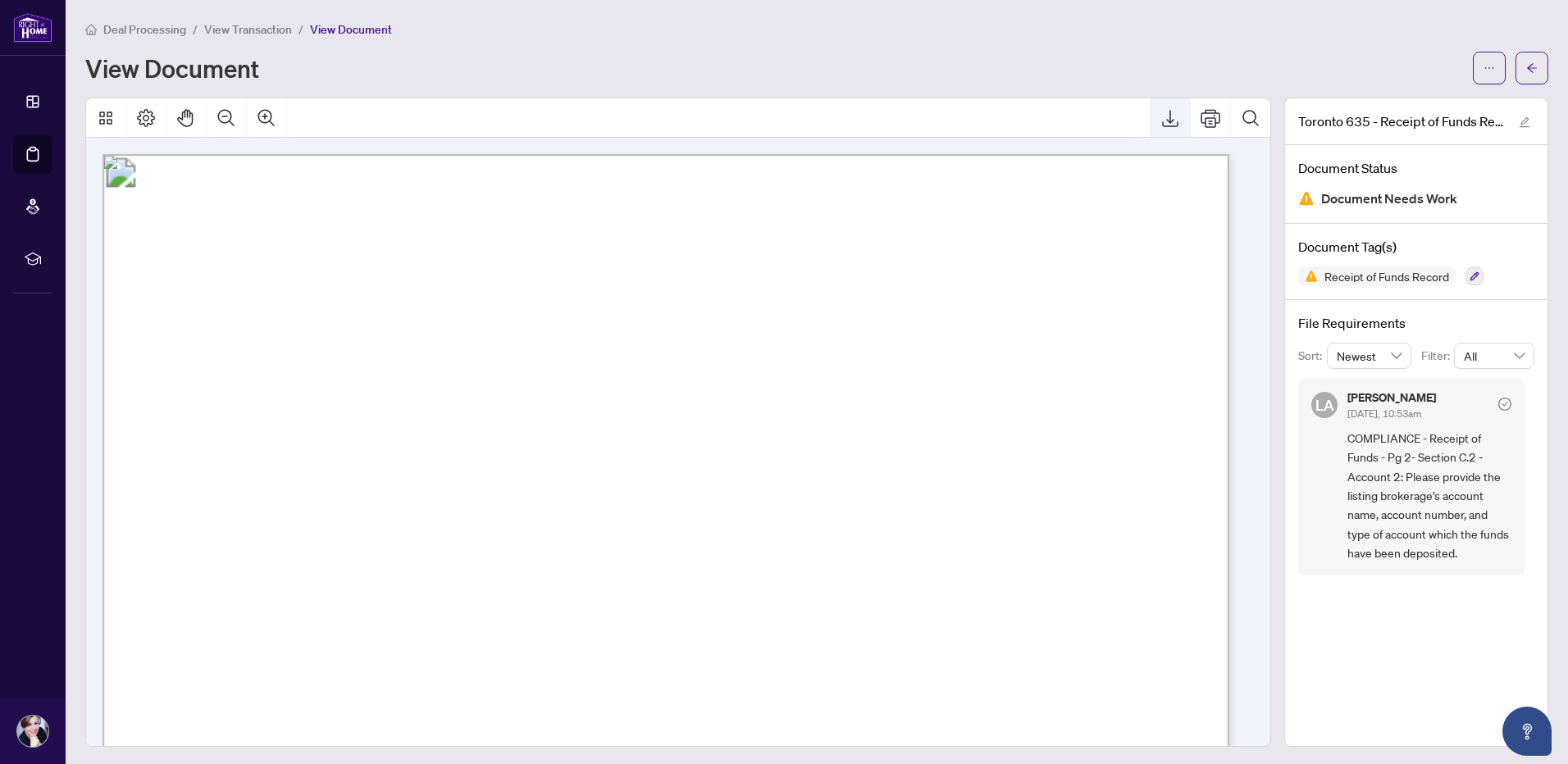
click at [1163, 125] on icon "Export" at bounding box center [1170, 118] width 16 height 17
click at [1116, 27] on div "Deal Processing / View Transaction / View Document" at bounding box center [816, 29] width 1463 height 19
click at [1129, 53] on div "View Document" at bounding box center [816, 68] width 1463 height 33
click at [817, 57] on div "View Document" at bounding box center [774, 68] width 1378 height 27
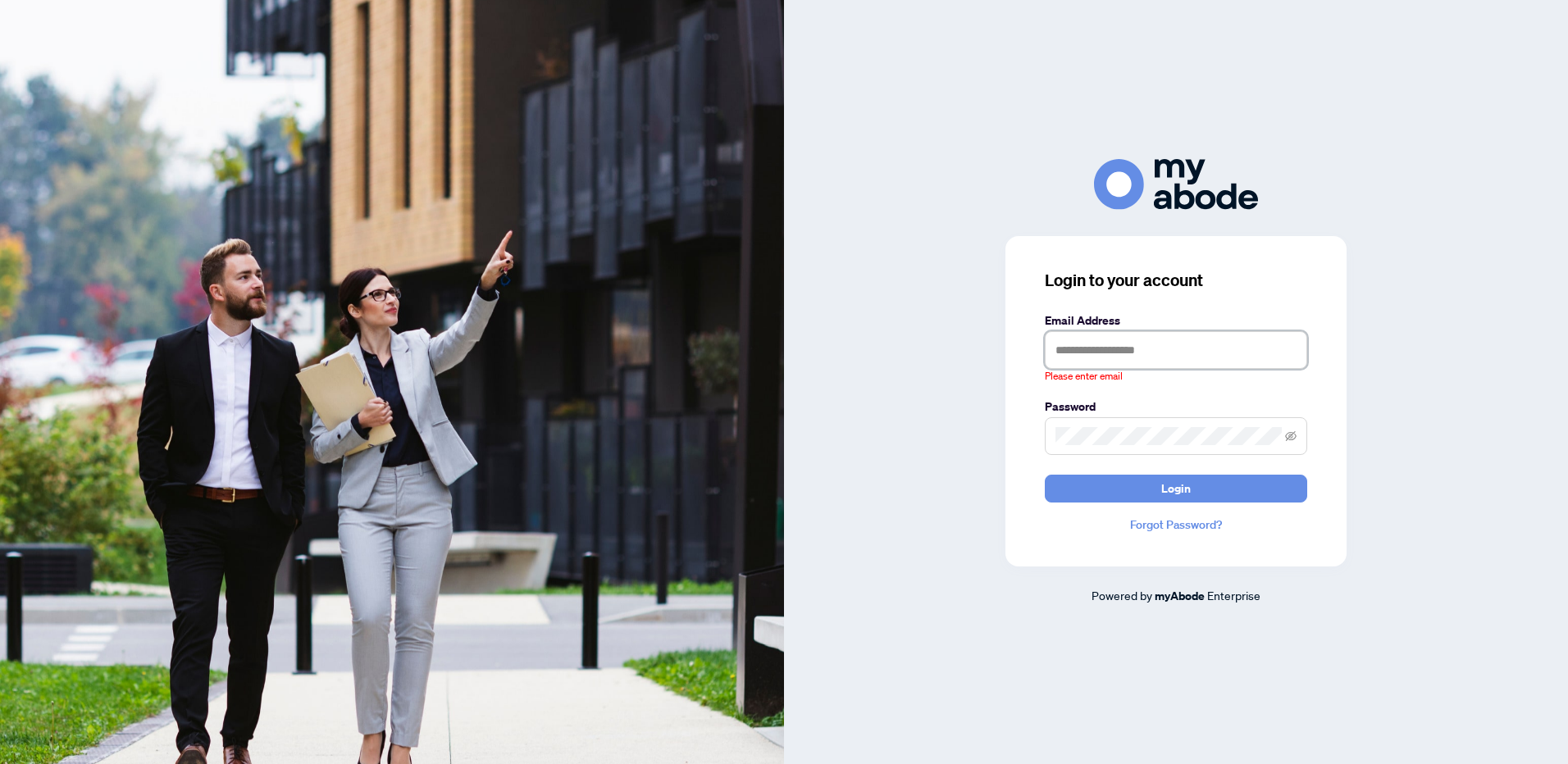
type input "**********"
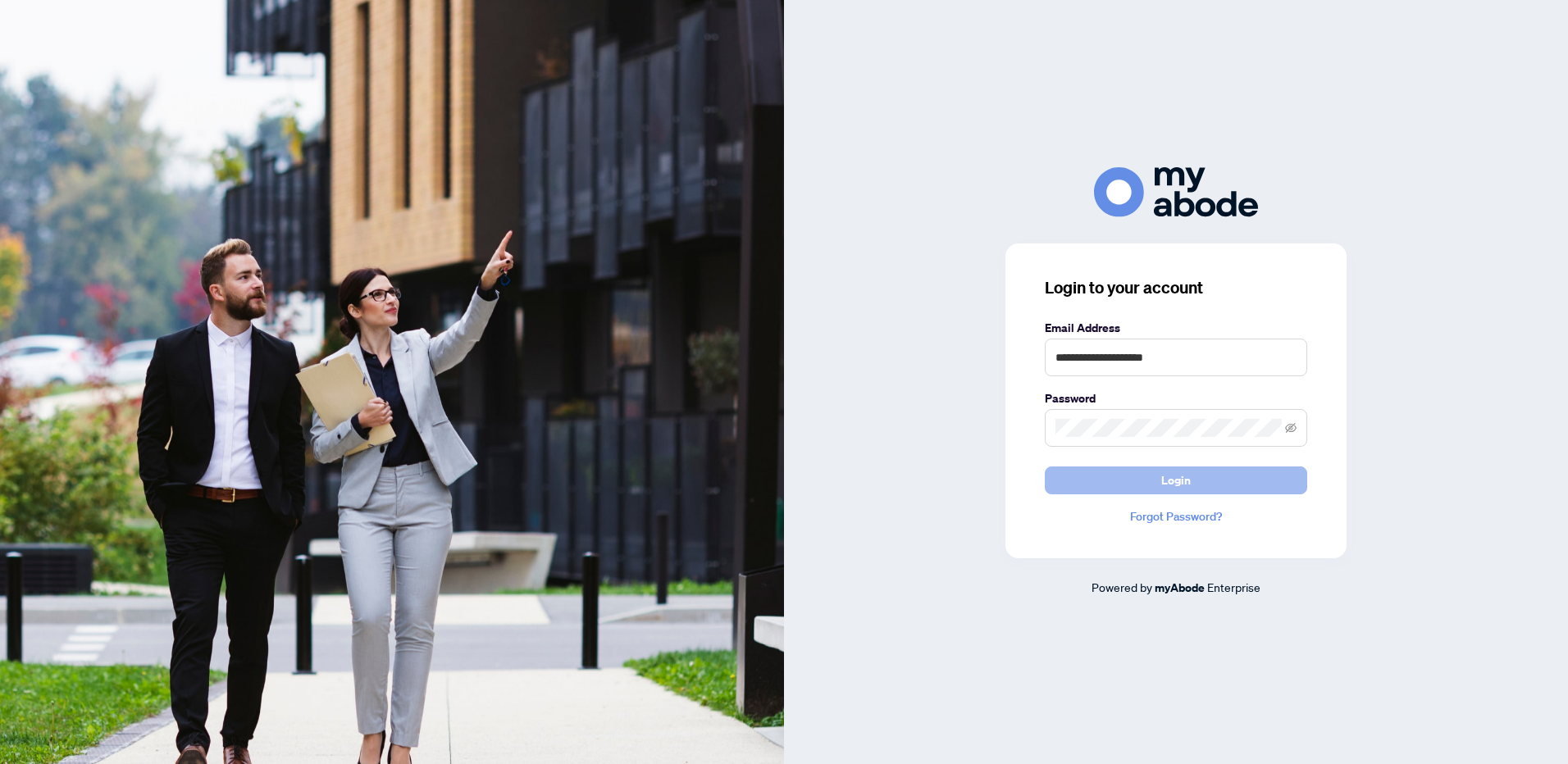
click at [1167, 478] on span "Login" at bounding box center [1176, 481] width 29 height 27
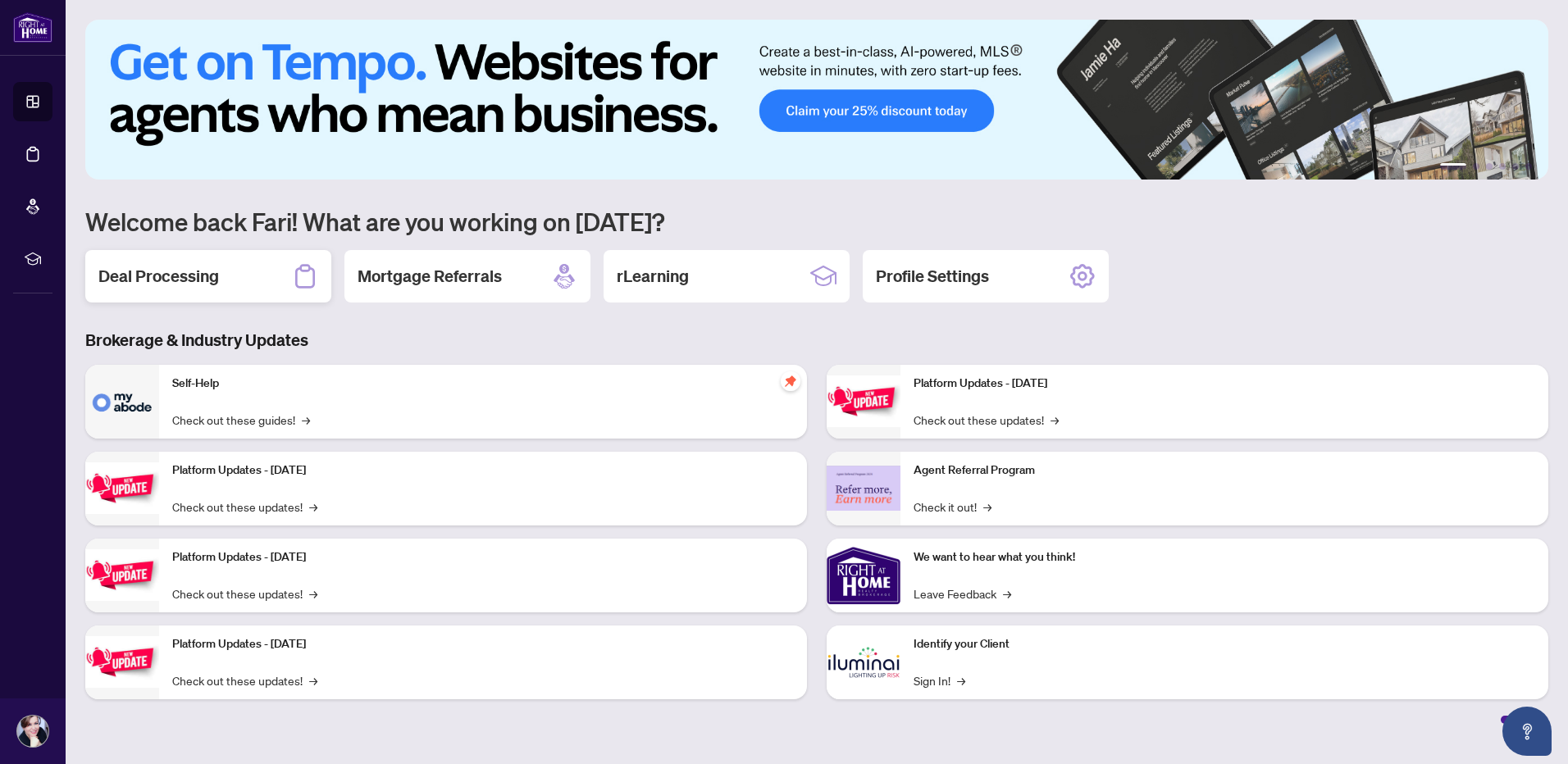
click at [132, 276] on h2 "Deal Processing" at bounding box center [158, 276] width 120 height 23
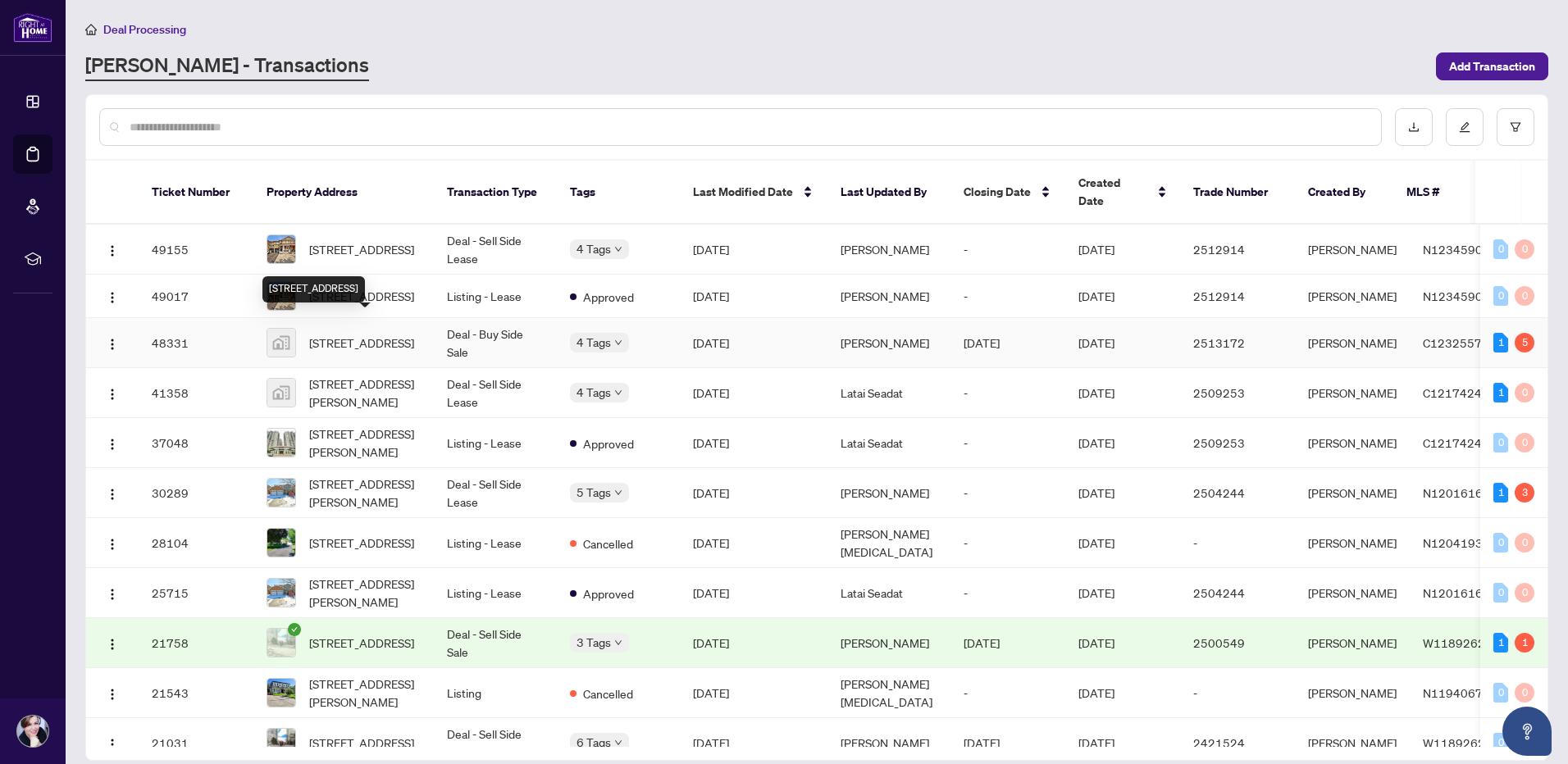
click at [354, 334] on span "[STREET_ADDRESS]" at bounding box center [362, 343] width 105 height 18
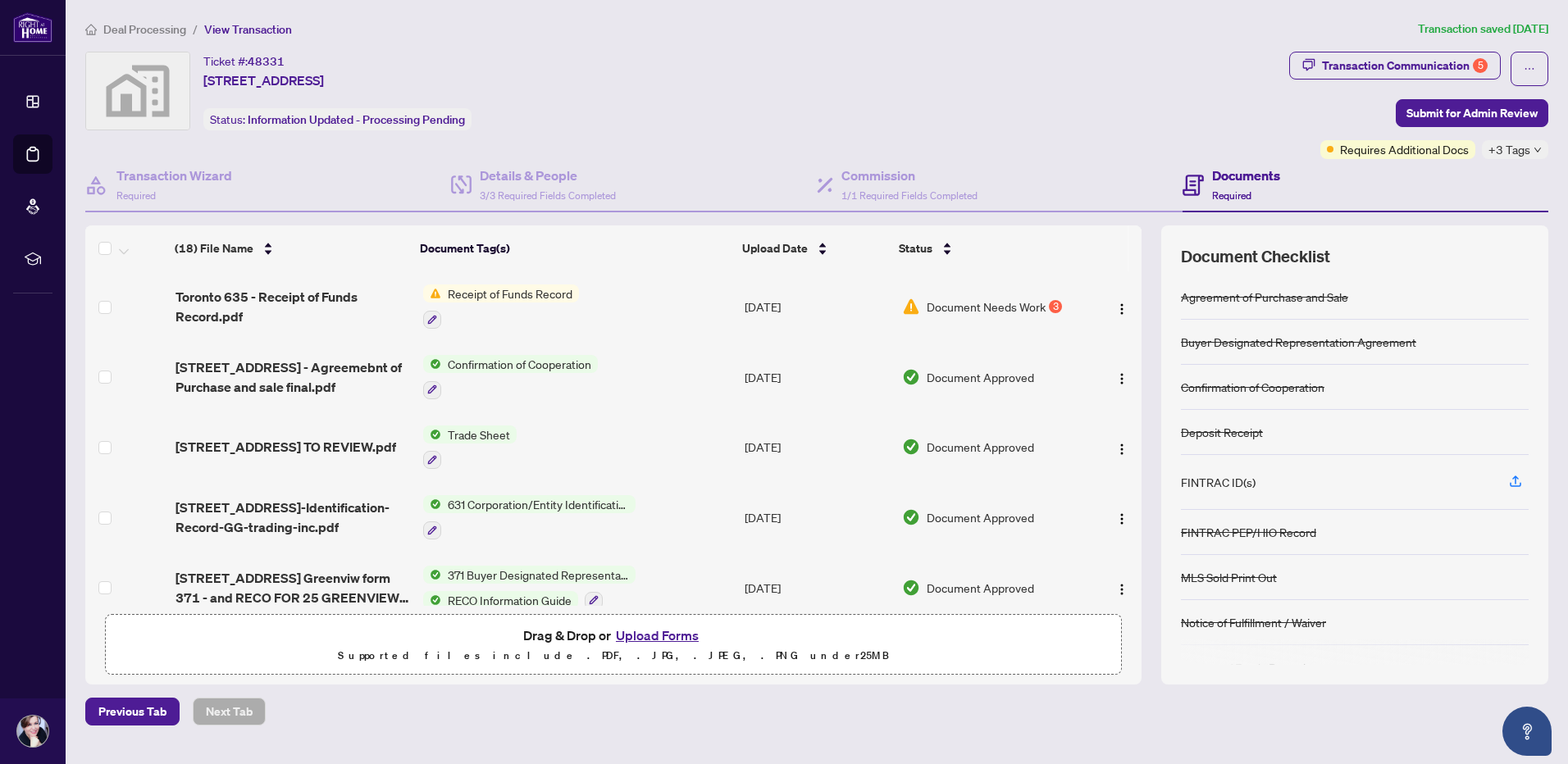
click at [628, 635] on button "Upload Forms" at bounding box center [657, 635] width 93 height 22
click at [653, 635] on button "Upload Forms" at bounding box center [657, 635] width 93 height 22
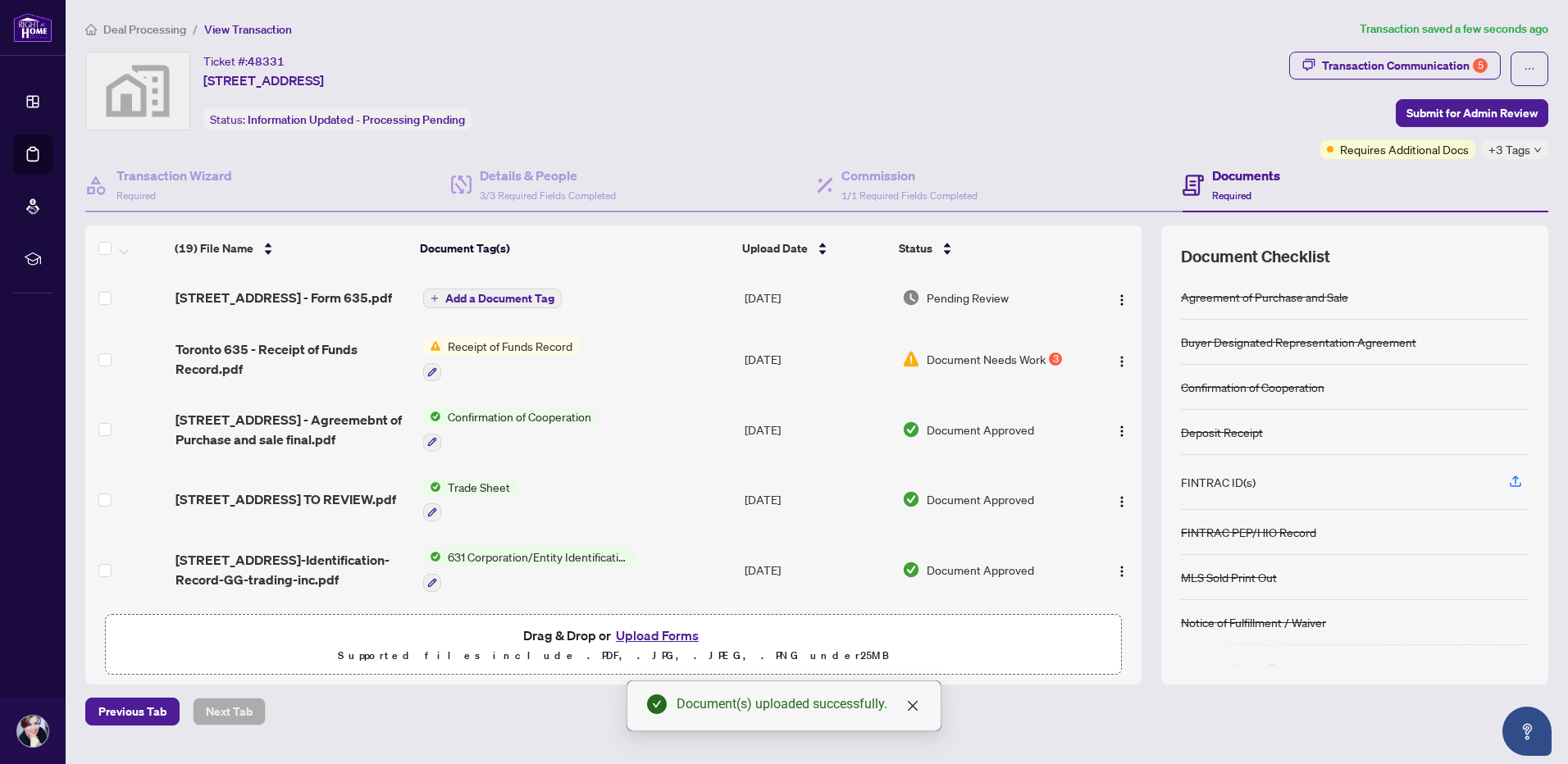
click at [1017, 738] on main "Deal Processing / View Transaction Transaction saved a few seconds ago Ticket #…" at bounding box center [816, 382] width 1503 height 764
click at [481, 293] on span "Add a Document Tag" at bounding box center [499, 298] width 109 height 11
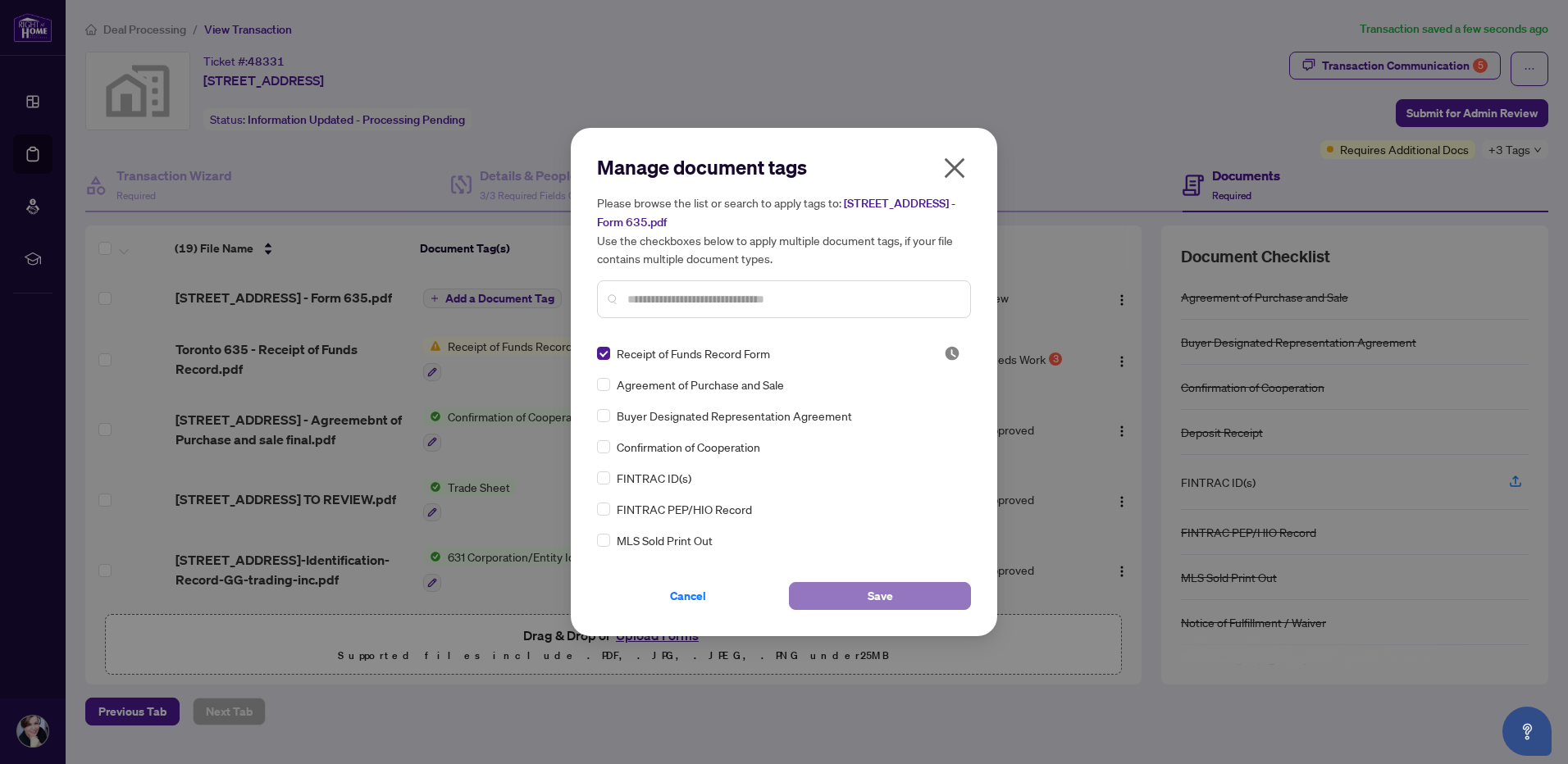
click at [874, 588] on span "Save" at bounding box center [881, 596] width 26 height 27
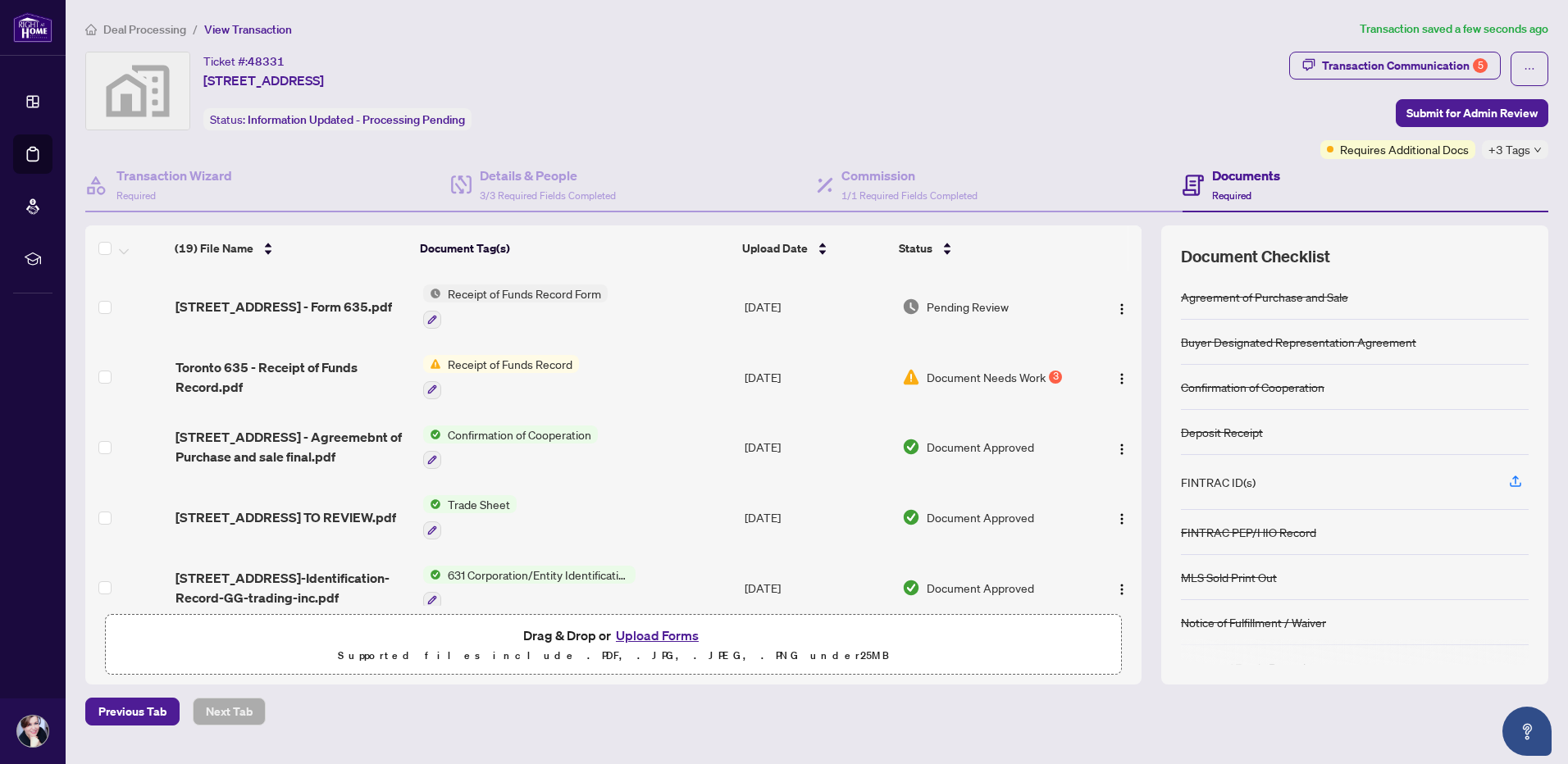
click at [990, 375] on span "Document Needs Work" at bounding box center [987, 377] width 119 height 18
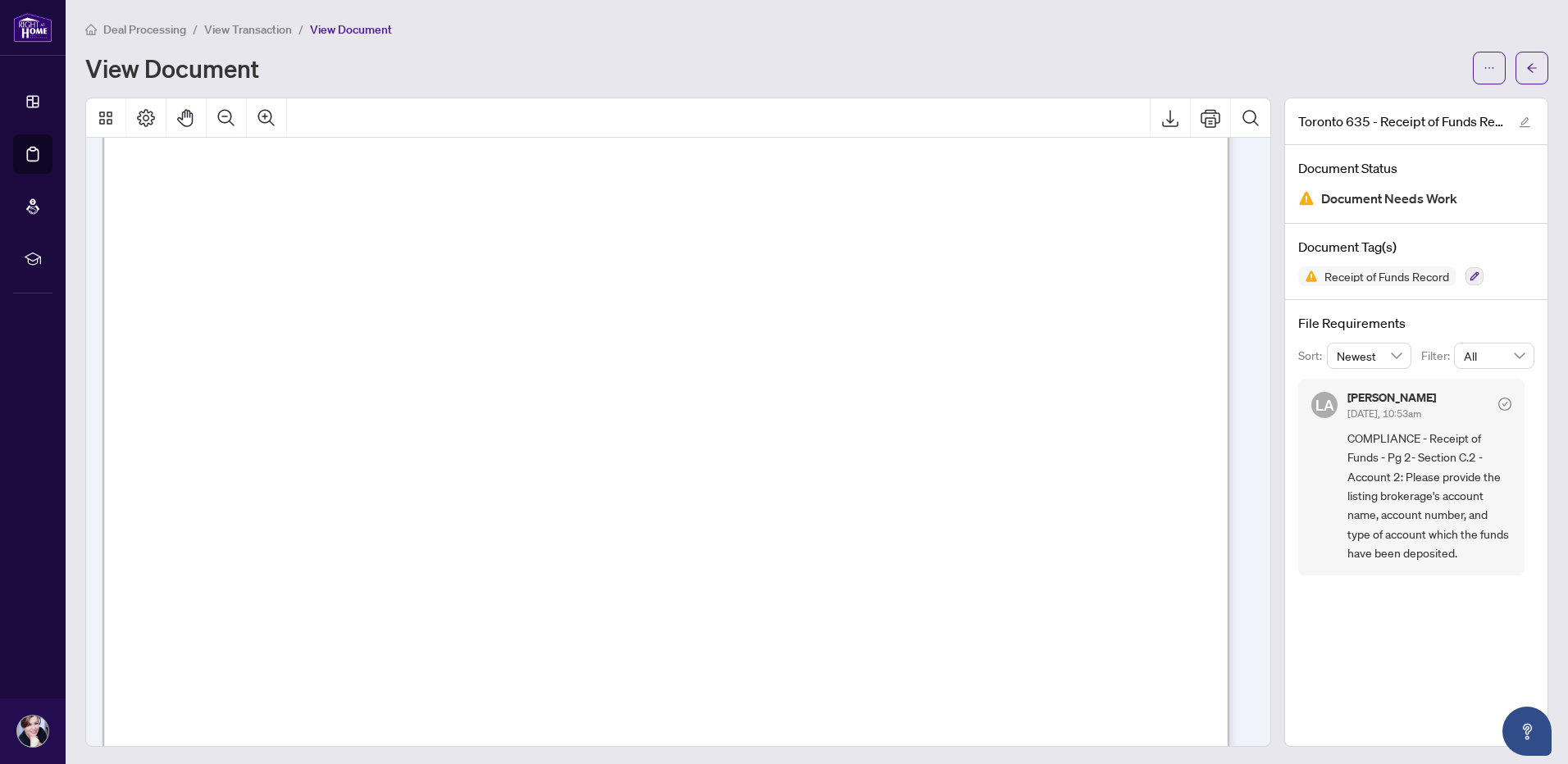
scroll to position [329, 0]
click at [980, 67] on div "View Document" at bounding box center [774, 68] width 1378 height 27
